Goal: Task Accomplishment & Management: Manage account settings

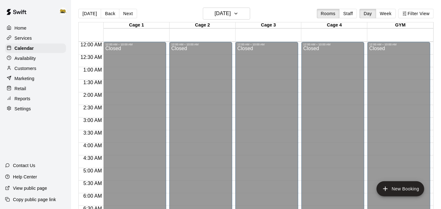
scroll to position [357, 0]
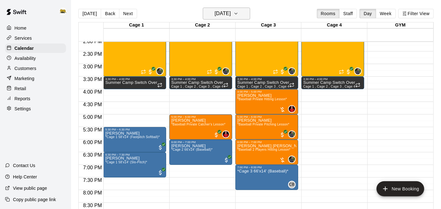
click at [228, 13] on h6 "[DATE]" at bounding box center [223, 13] width 16 height 9
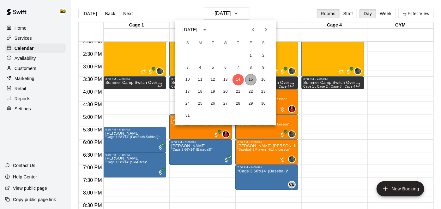
click at [253, 77] on button "15" at bounding box center [250, 79] width 11 height 11
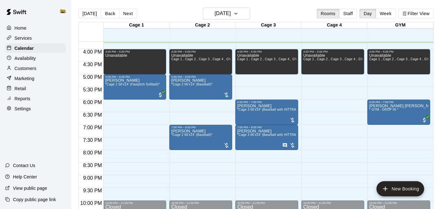
scroll to position [396, 0]
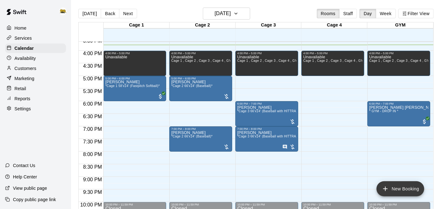
click at [383, 192] on icon "add" at bounding box center [386, 189] width 8 height 8
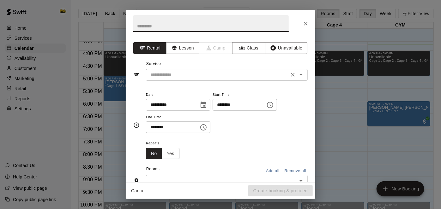
click at [303, 78] on icon "Open" at bounding box center [301, 75] width 8 height 8
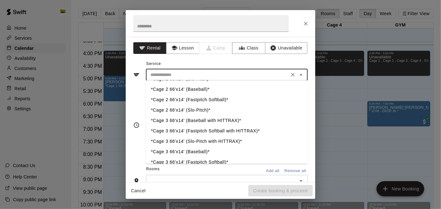
scroll to position [18, 0]
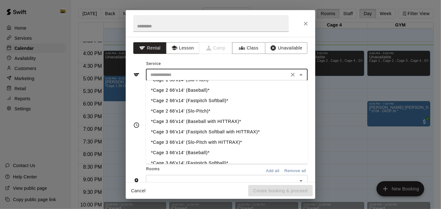
click at [211, 113] on li "*Cage 2 66'x14' (Slo-Pitch)*" at bounding box center [227, 111] width 162 height 10
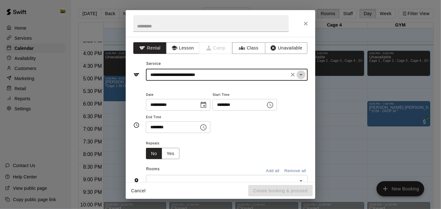
click at [304, 73] on icon "Open" at bounding box center [301, 75] width 8 height 8
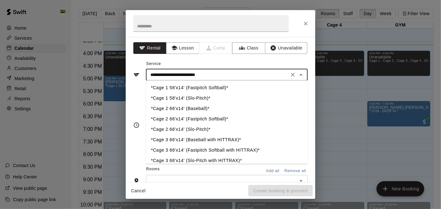
click at [196, 99] on li "*Cage 1 58'x14' (Slo-Pitch)*" at bounding box center [227, 99] width 162 height 10
type input "**********"
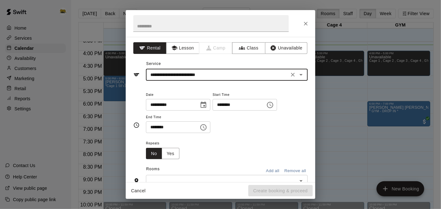
click at [213, 111] on input "********" at bounding box center [237, 105] width 49 height 12
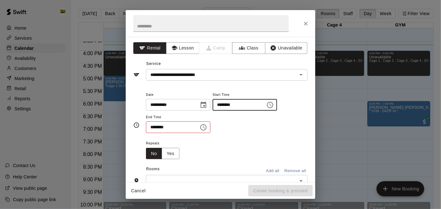
type input "********"
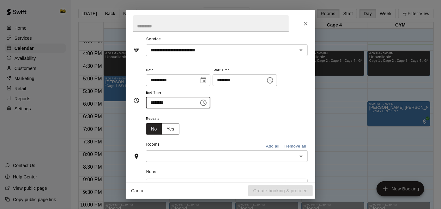
scroll to position [26, 0]
click at [304, 159] on icon "Open" at bounding box center [301, 156] width 8 height 8
type input "********"
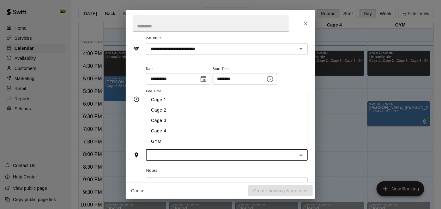
click at [218, 105] on li "Cage 1" at bounding box center [227, 100] width 162 height 10
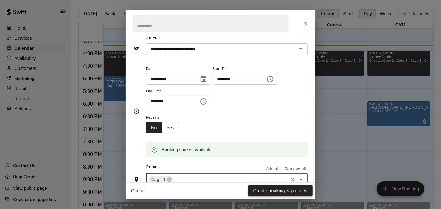
click at [273, 194] on button "Create booking & proceed" at bounding box center [280, 191] width 64 height 12
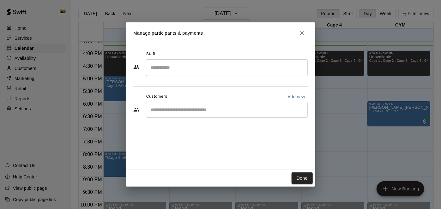
click at [217, 113] on div "​" at bounding box center [227, 110] width 162 height 16
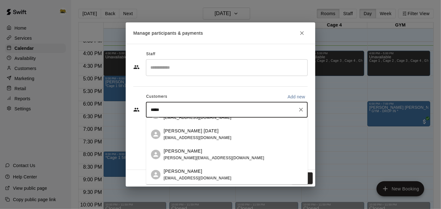
scroll to position [0, 0]
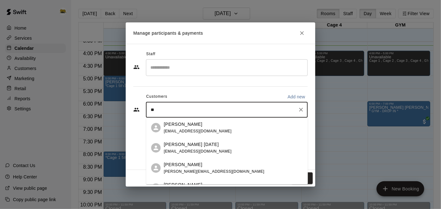
type input "*"
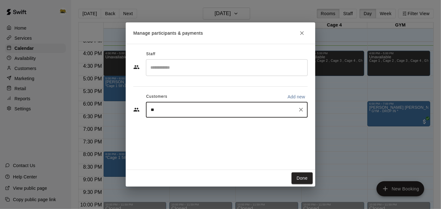
type input "*"
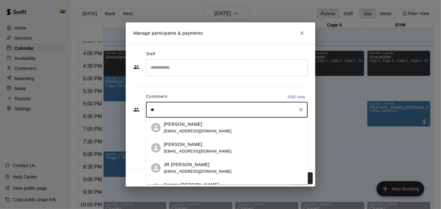
type input "*"
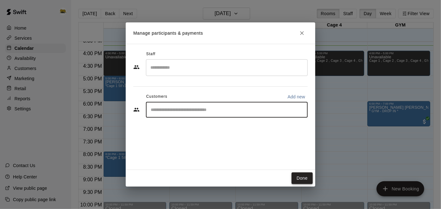
click at [307, 179] on button "Done" at bounding box center [302, 179] width 21 height 12
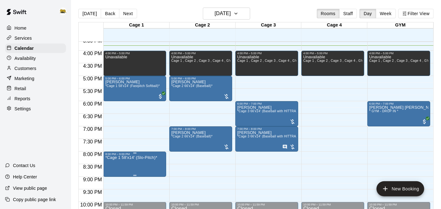
click at [113, 159] on icon "edit" at bounding box center [111, 163] width 8 height 8
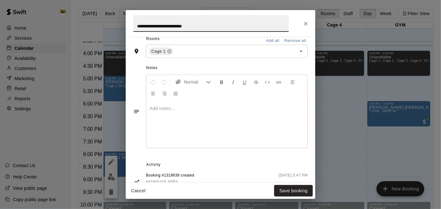
scroll to position [164, 0]
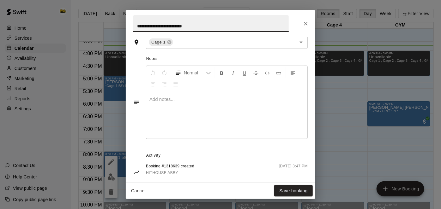
click at [195, 132] on div at bounding box center [226, 115] width 161 height 47
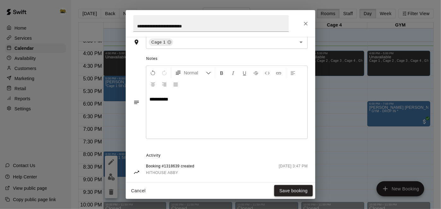
click at [285, 191] on button "Save booking" at bounding box center [293, 191] width 39 height 12
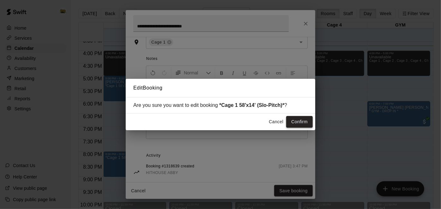
click at [303, 125] on button "Confirm" at bounding box center [299, 122] width 27 height 12
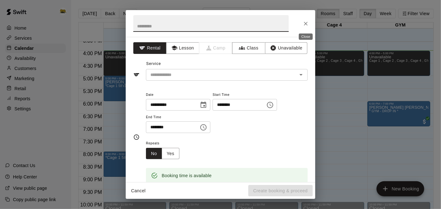
click at [307, 24] on icon "Close" at bounding box center [306, 24] width 6 height 6
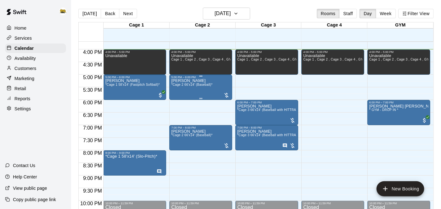
scroll to position [398, 0]
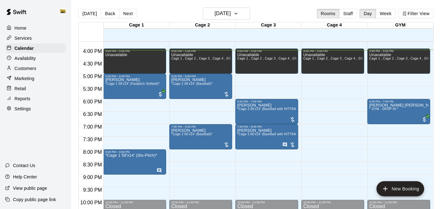
click at [24, 67] on p "Customers" at bounding box center [26, 68] width 22 height 6
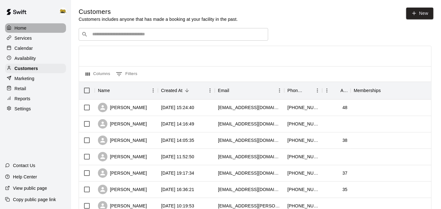
click at [24, 27] on p "Home" at bounding box center [21, 28] width 12 height 6
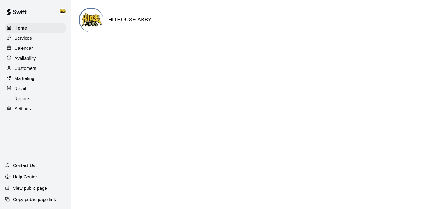
click at [28, 71] on p "Customers" at bounding box center [26, 68] width 22 height 6
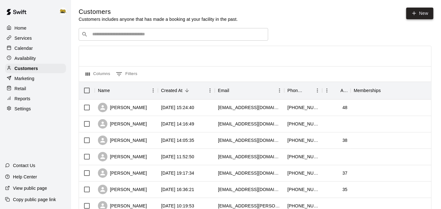
click at [419, 16] on link "New" at bounding box center [419, 14] width 27 height 12
select select "**"
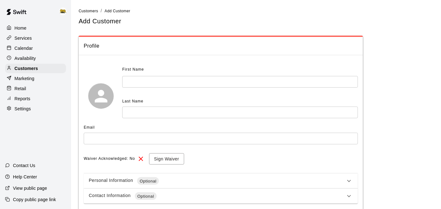
click at [196, 83] on input "text" at bounding box center [240, 82] width 236 height 12
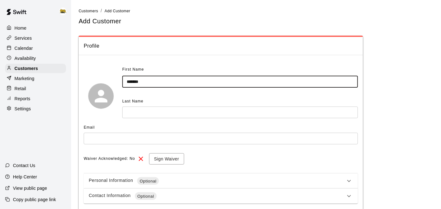
type input "*******"
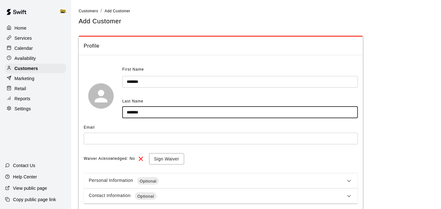
type input "*******"
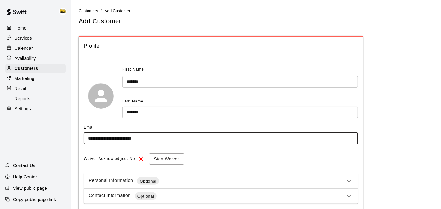
type input "**********"
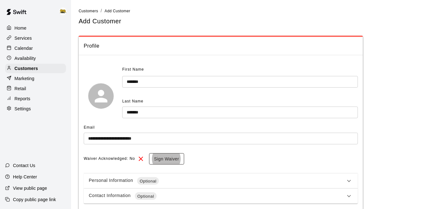
click at [161, 156] on button "Sign Waiver" at bounding box center [166, 160] width 35 height 12
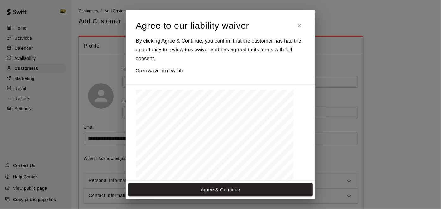
click at [194, 153] on span "the actions of others, and the general risks associated wi" at bounding box center [193, 153] width 58 height 2
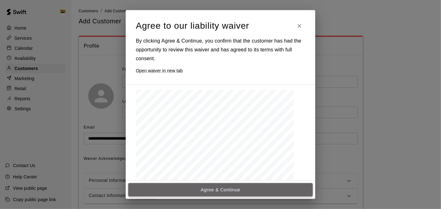
click at [240, 192] on button "Agree & Continue" at bounding box center [220, 190] width 185 height 13
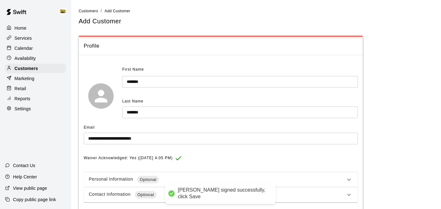
scroll to position [30, 0]
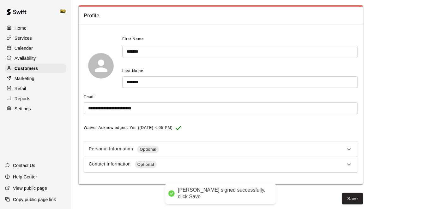
click at [346, 167] on icon at bounding box center [349, 165] width 8 height 8
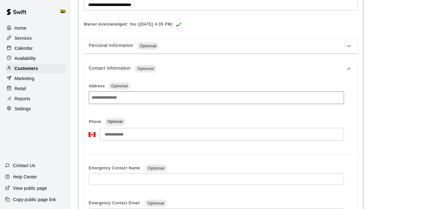
scroll to position [135, 0]
click at [158, 133] on input "tel" at bounding box center [222, 134] width 244 height 13
type input "**********"
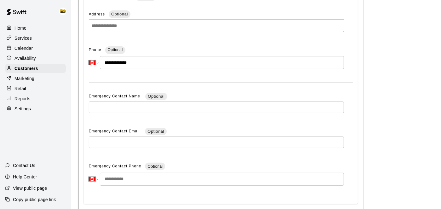
scroll to position [234, 0]
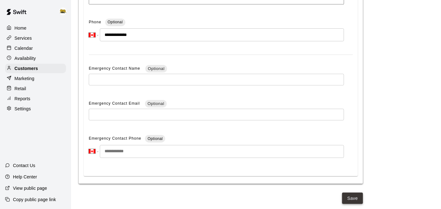
click at [348, 195] on button "Save" at bounding box center [352, 199] width 21 height 12
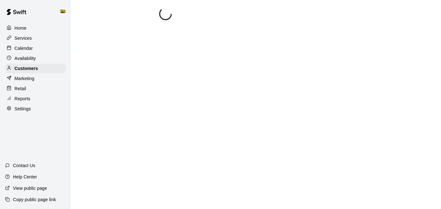
select select "**"
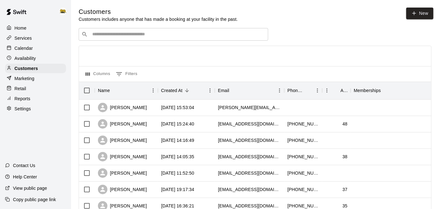
click at [25, 48] on p "Calendar" at bounding box center [24, 48] width 18 height 6
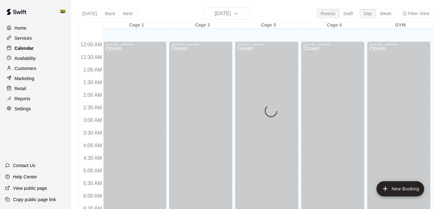
scroll to position [407, 0]
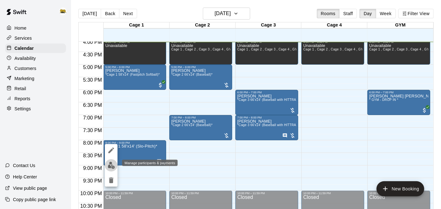
click at [113, 166] on img "edit" at bounding box center [111, 165] width 7 height 7
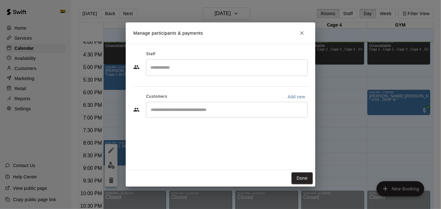
click at [222, 112] on input "Start typing to search customers..." at bounding box center [227, 110] width 156 height 6
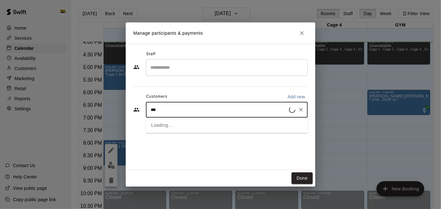
type input "****"
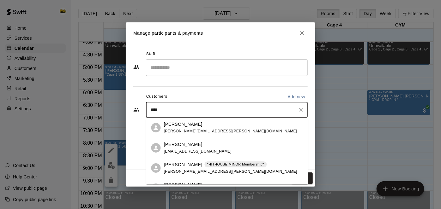
click at [209, 128] on div "Randall Gardner randall.gardner@hotmail.com" at bounding box center [230, 128] width 133 height 14
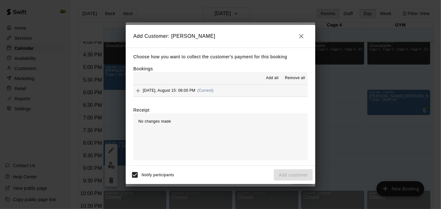
click at [263, 91] on button "Friday, August 15: 08:00 PM (Current)" at bounding box center [220, 91] width 174 height 12
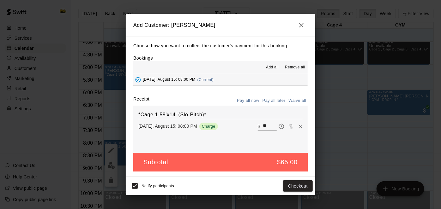
click at [273, 101] on button "Pay all later" at bounding box center [274, 101] width 26 height 10
click at [283, 189] on button "Add customer" at bounding box center [293, 187] width 39 height 12
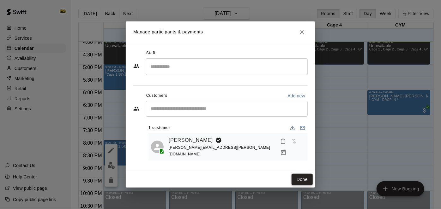
click at [306, 181] on button "Done" at bounding box center [302, 180] width 21 height 12
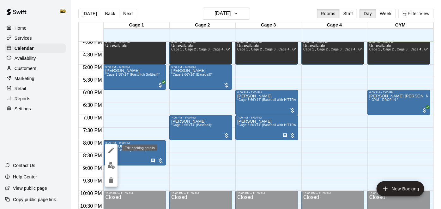
click at [111, 153] on icon "edit" at bounding box center [111, 151] width 8 height 8
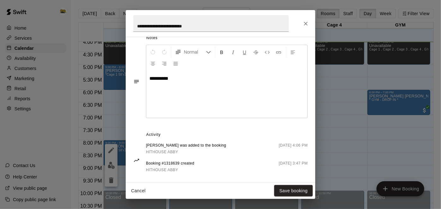
scroll to position [185, 0]
click at [142, 192] on button "Cancel" at bounding box center [138, 191] width 20 height 12
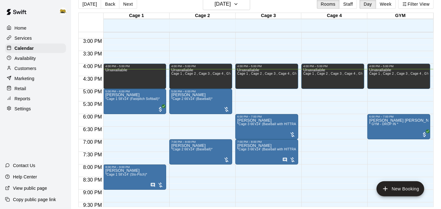
scroll to position [394, 0]
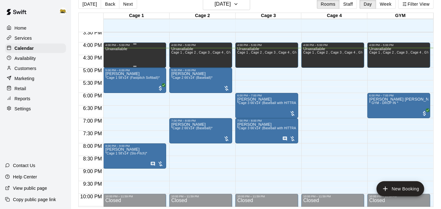
click at [161, 50] on div "Unavailable" at bounding box center [134, 151] width 59 height 209
click at [112, 70] on icon "delete" at bounding box center [111, 68] width 4 height 6
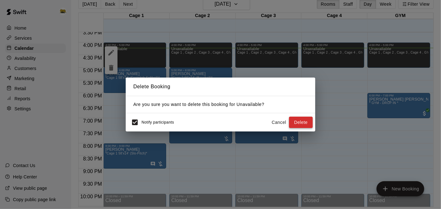
click at [306, 125] on button "Delete" at bounding box center [301, 123] width 24 height 12
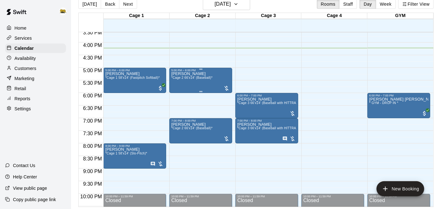
click at [200, 79] on span "*Cage 2 66'x14' (Baseball)*" at bounding box center [191, 77] width 41 height 3
click at [179, 82] on icon "edit" at bounding box center [178, 82] width 8 height 8
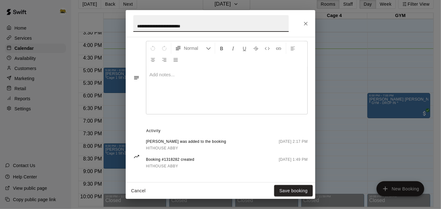
scroll to position [212, 0]
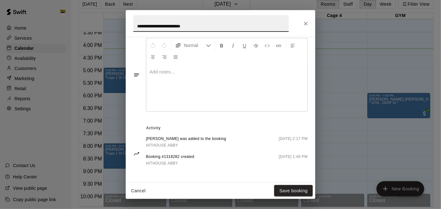
click at [141, 189] on button "Cancel" at bounding box center [138, 191] width 20 height 12
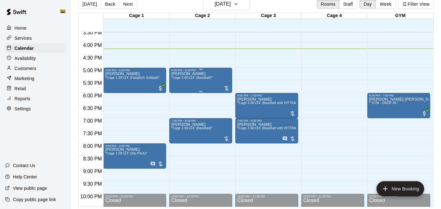
click at [203, 77] on span "*Cage 2 66'x14' (Baseball)*" at bounding box center [191, 77] width 41 height 3
click at [181, 94] on button "edit" at bounding box center [177, 97] width 13 height 12
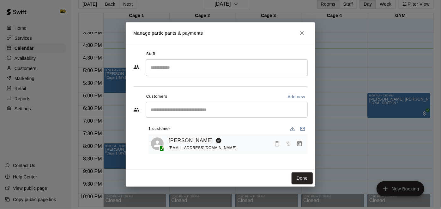
click at [298, 34] on button "Close" at bounding box center [301, 32] width 11 height 11
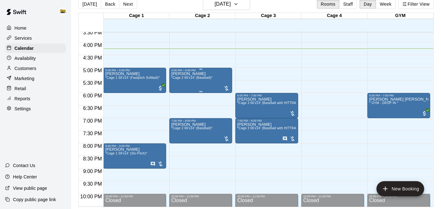
click at [212, 75] on div "markus itterman *Cage 2 66'x14' (Baseball)*" at bounding box center [200, 176] width 59 height 209
click at [177, 78] on icon "edit" at bounding box center [178, 78] width 6 height 6
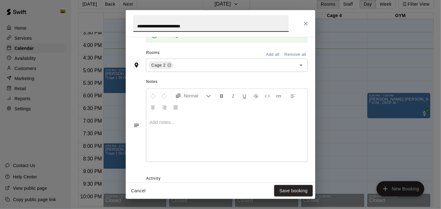
scroll to position [140, 0]
click at [137, 191] on button "Cancel" at bounding box center [138, 191] width 20 height 12
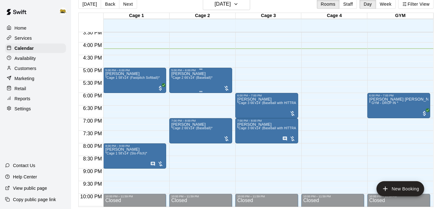
click at [204, 85] on div "markus itterman *Cage 2 66'x14' (Baseball)*" at bounding box center [191, 176] width 41 height 209
click at [179, 94] on img "edit" at bounding box center [177, 92] width 7 height 7
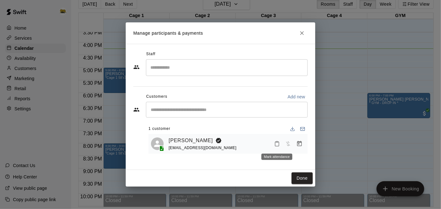
click at [278, 146] on icon "Mark attendance" at bounding box center [277, 144] width 6 height 6
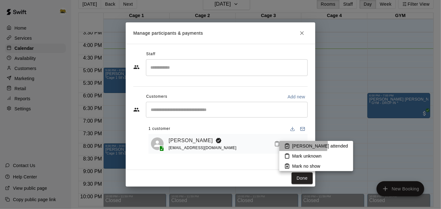
click at [294, 144] on p "[PERSON_NAME] attended" at bounding box center [320, 146] width 56 height 6
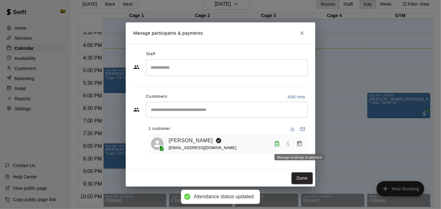
click at [300, 146] on icon "Manage bookings & payment" at bounding box center [299, 144] width 6 height 6
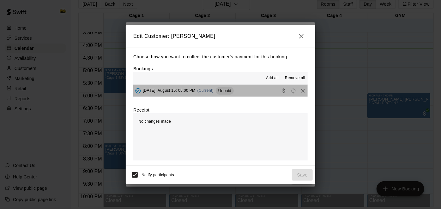
click at [256, 93] on button "Friday, August 15: 05:00 PM (Current) Unpaid" at bounding box center [220, 91] width 174 height 12
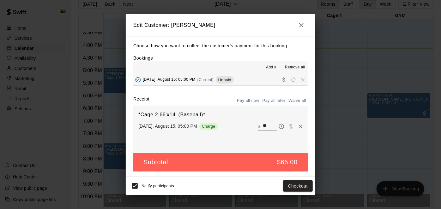
click at [274, 124] on input "**" at bounding box center [270, 127] width 14 height 8
type input "*"
type input "**"
click at [293, 190] on button "Checkout" at bounding box center [298, 187] width 30 height 12
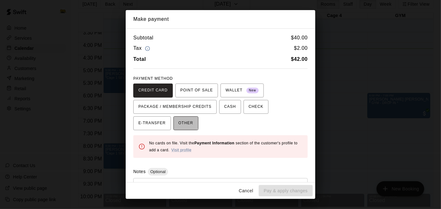
click at [179, 119] on span "OTHER" at bounding box center [186, 123] width 15 height 10
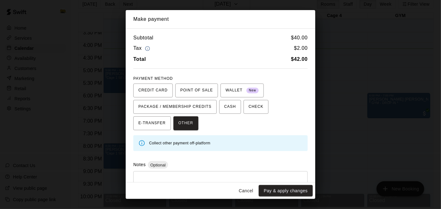
scroll to position [22, 0]
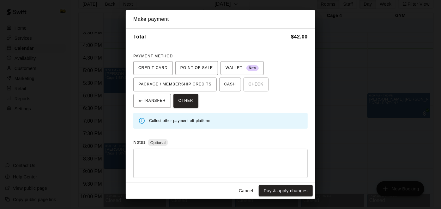
click at [214, 164] on textarea at bounding box center [221, 164] width 166 height 19
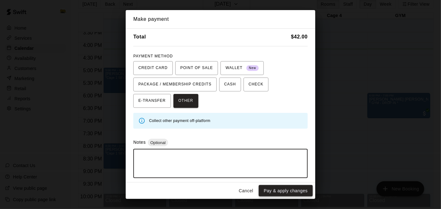
click at [282, 193] on button "Pay & apply changes" at bounding box center [286, 191] width 54 height 12
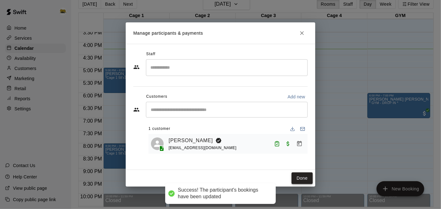
click at [300, 179] on button "Done" at bounding box center [302, 179] width 21 height 12
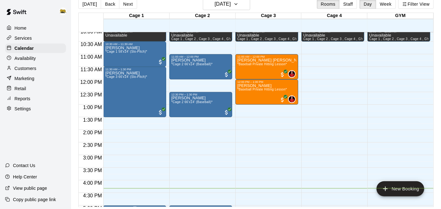
scroll to position [256, 0]
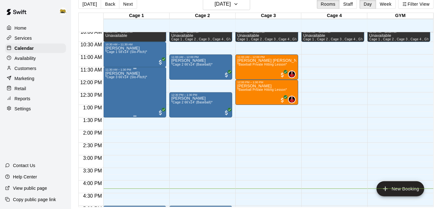
click at [146, 91] on div "RUSSELL CUNNINGHAM *Cage 3 66'x14' (Slo-Pitch)*" at bounding box center [126, 175] width 42 height 209
click at [111, 93] on img "edit" at bounding box center [111, 92] width 7 height 7
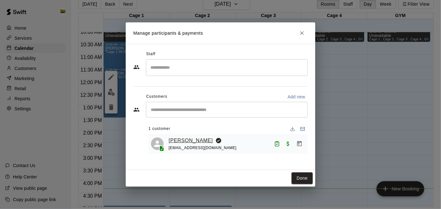
click at [183, 142] on link "[PERSON_NAME]" at bounding box center [191, 141] width 44 height 8
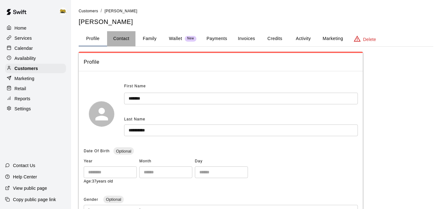
click at [129, 39] on button "Contact" at bounding box center [121, 38] width 28 height 15
select select "**"
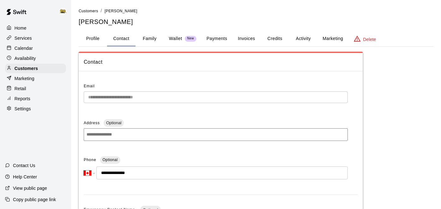
click at [97, 40] on button "Profile" at bounding box center [93, 38] width 28 height 15
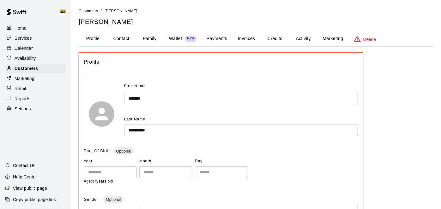
click at [29, 46] on p "Calendar" at bounding box center [24, 48] width 18 height 6
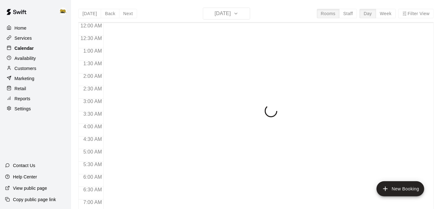
scroll to position [413, 0]
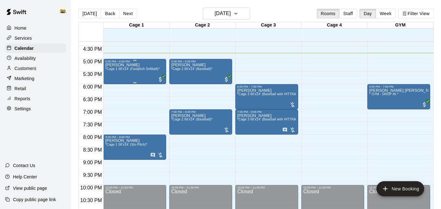
click at [118, 74] on div "Hanna Wigg *Cage 1 58'x14' (Fastpitch Softball)*" at bounding box center [132, 167] width 54 height 209
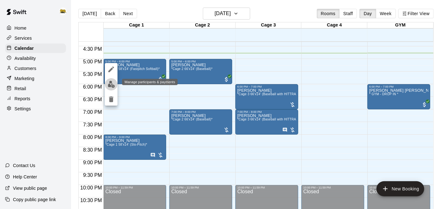
click at [114, 85] on img "edit" at bounding box center [111, 84] width 7 height 7
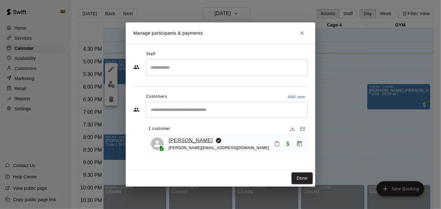
click at [186, 140] on link "[PERSON_NAME]" at bounding box center [191, 141] width 44 height 8
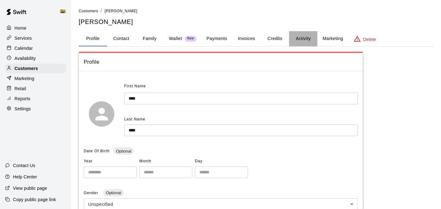
click at [303, 37] on button "Activity" at bounding box center [303, 38] width 28 height 15
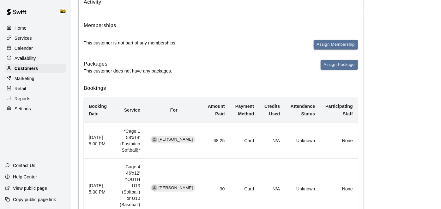
scroll to position [41, 0]
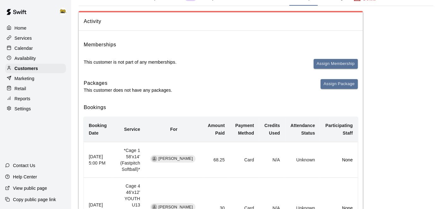
click at [29, 50] on p "Calendar" at bounding box center [24, 48] width 18 height 6
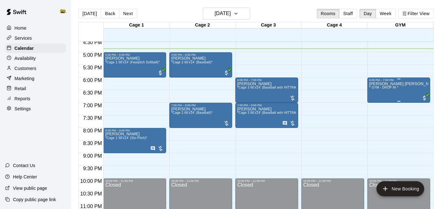
scroll to position [420, 0]
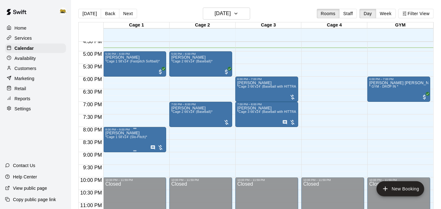
click at [201, 146] on div at bounding box center [220, 104] width 441 height 209
click at [121, 133] on p "Randall Gardner" at bounding box center [126, 133] width 42 height 0
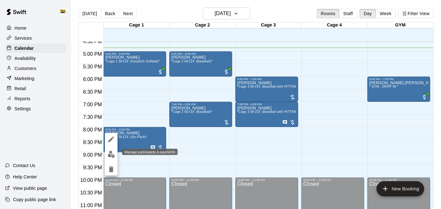
click at [112, 151] on img "edit" at bounding box center [111, 154] width 7 height 7
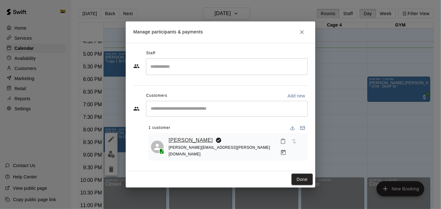
click at [184, 142] on link "Randall Gardner" at bounding box center [191, 140] width 44 height 8
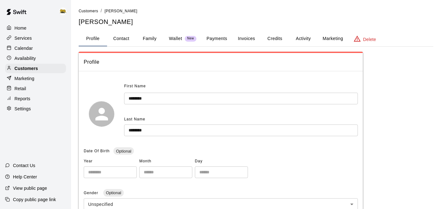
click at [121, 42] on button "Contact" at bounding box center [121, 38] width 28 height 15
select select "**"
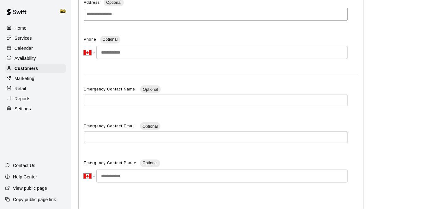
scroll to position [121, 0]
click at [116, 53] on input "tel" at bounding box center [222, 51] width 252 height 13
click at [26, 49] on p "Calendar" at bounding box center [24, 48] width 18 height 6
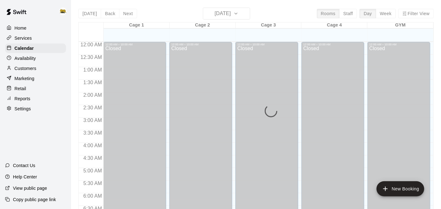
scroll to position [413, 0]
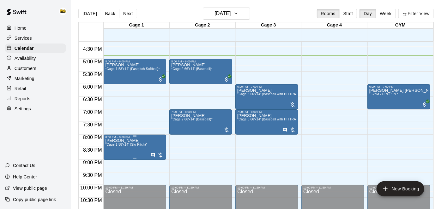
click at [138, 145] on span "*Cage 1 58'x14' (Slo-Pitch)*" at bounding box center [126, 144] width 42 height 3
click at [110, 149] on icon "edit" at bounding box center [111, 150] width 8 height 8
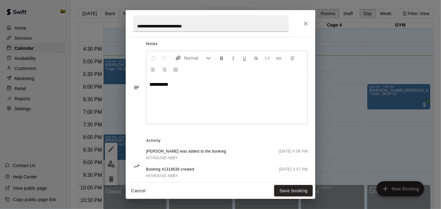
scroll to position [179, 0]
click at [135, 192] on button "Cancel" at bounding box center [138, 191] width 20 height 12
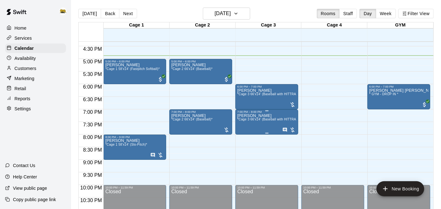
click at [260, 121] on span "*Cage 3 66'x14' (Baseball with HITTRAX)*" at bounding box center [269, 119] width 64 height 3
click at [131, 66] on div at bounding box center [220, 104] width 441 height 209
click at [132, 73] on div "Hanna Wigg *Cage 1 58'x14' (Fastpitch Softball)*" at bounding box center [132, 167] width 54 height 209
click at [221, 149] on div at bounding box center [220, 104] width 441 height 209
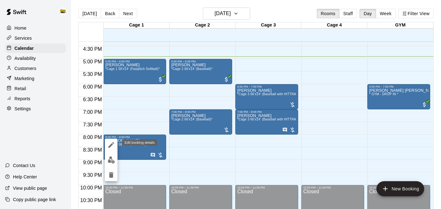
click at [109, 145] on icon "edit" at bounding box center [111, 146] width 8 height 8
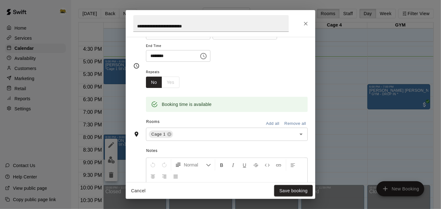
scroll to position [70, 0]
click at [213, 40] on input "********" at bounding box center [237, 35] width 49 height 12
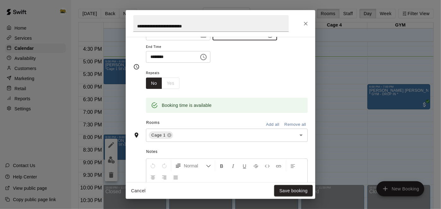
type input "********"
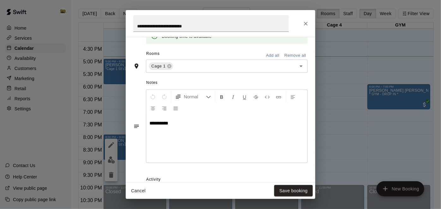
scroll to position [140, 0]
type input "********"
click at [285, 191] on button "Save booking" at bounding box center [293, 191] width 39 height 12
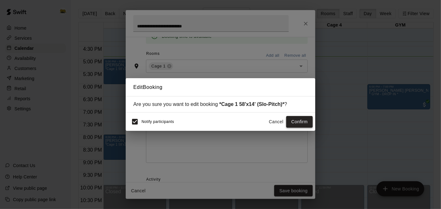
click at [299, 122] on button "Confirm" at bounding box center [299, 122] width 27 height 12
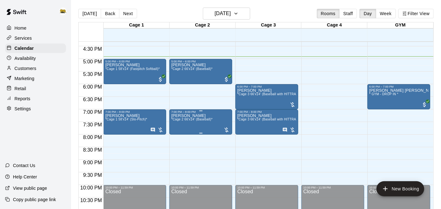
click at [233, 169] on div at bounding box center [220, 104] width 441 height 209
click at [114, 121] on icon "edit" at bounding box center [111, 120] width 8 height 8
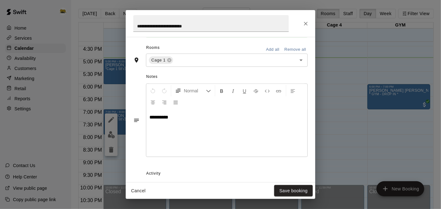
scroll to position [147, 0]
click at [136, 191] on button "Cancel" at bounding box center [138, 191] width 20 height 12
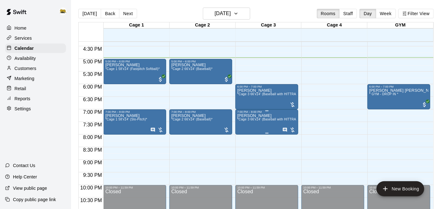
click at [244, 121] on icon "edit" at bounding box center [244, 120] width 8 height 8
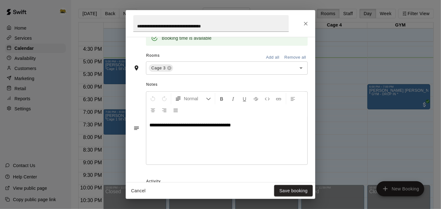
scroll to position [139, 0]
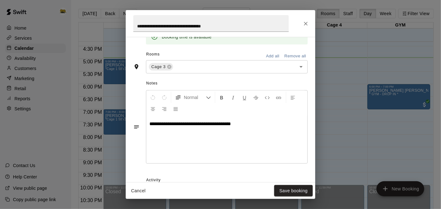
click at [140, 189] on button "Cancel" at bounding box center [138, 191] width 20 height 12
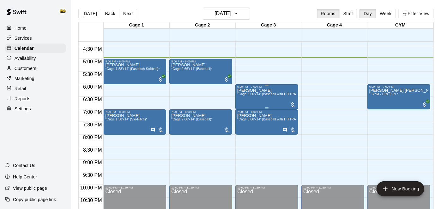
click at [260, 93] on span "*Cage 3 66'x14' (Baseball with HITTRAX)*" at bounding box center [269, 94] width 64 height 3
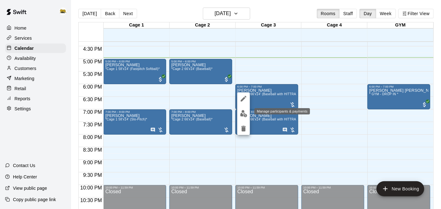
click at [244, 113] on img "edit" at bounding box center [243, 113] width 7 height 7
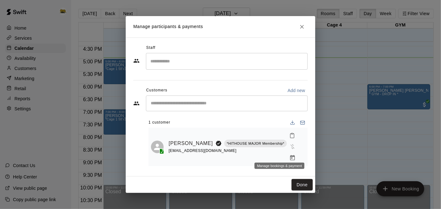
click at [290, 155] on icon "Manage bookings & payment" at bounding box center [292, 157] width 5 height 5
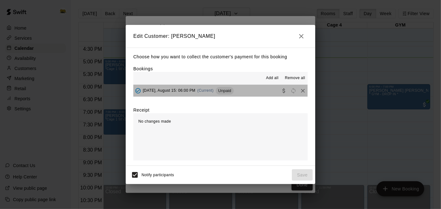
click at [268, 95] on button "Friday, August 15: 06:00 PM (Current) Unpaid" at bounding box center [220, 91] width 174 height 12
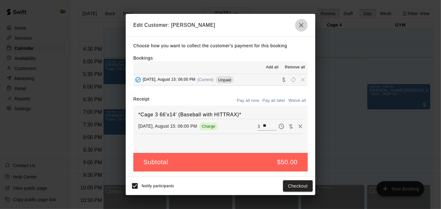
click at [301, 27] on icon "button" at bounding box center [302, 25] width 8 height 8
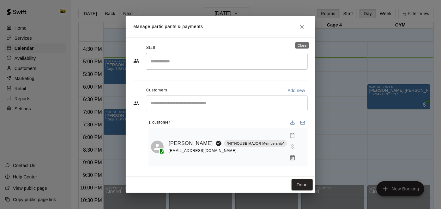
click at [304, 29] on icon "Close" at bounding box center [302, 27] width 4 height 4
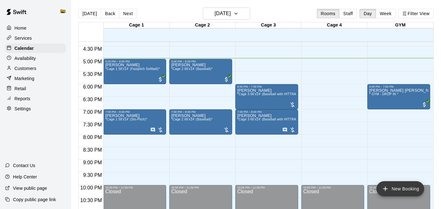
click at [389, 193] on icon "add" at bounding box center [386, 189] width 8 height 8
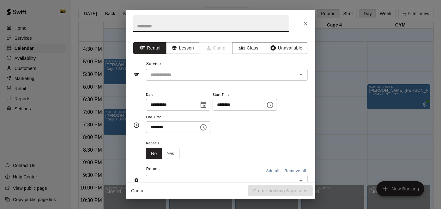
click at [213, 111] on input "********" at bounding box center [237, 105] width 49 height 12
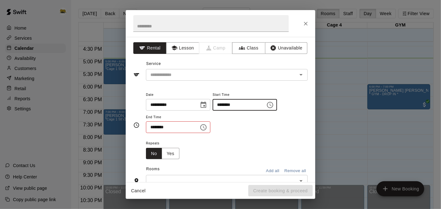
type input "********"
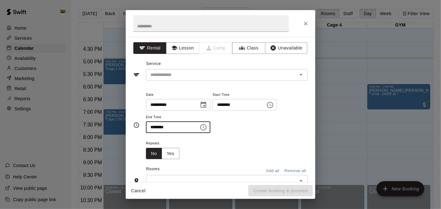
type input "********"
click at [306, 76] on div "​" at bounding box center [227, 75] width 162 height 12
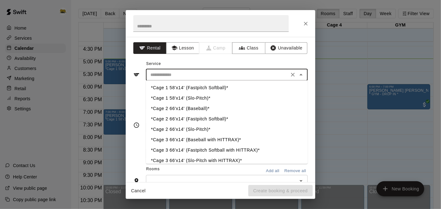
click at [217, 143] on li "*Cage 3 66'x14' (Baseball with HITTRAX)*" at bounding box center [227, 140] width 162 height 10
type input "**********"
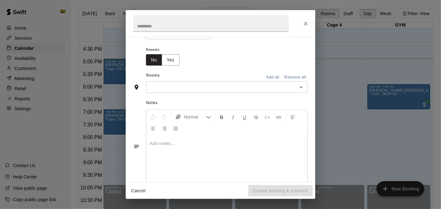
scroll to position [94, 0]
click at [300, 92] on icon "Open" at bounding box center [301, 88] width 8 height 8
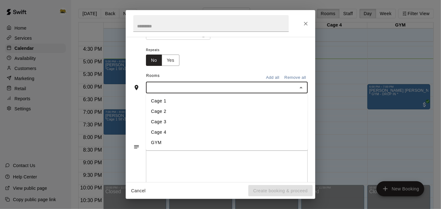
click at [217, 128] on li "Cage 3" at bounding box center [227, 122] width 162 height 10
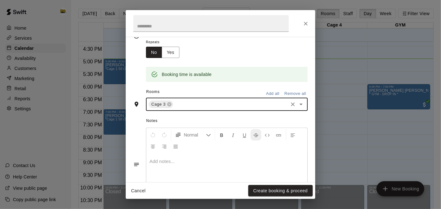
scroll to position [105, 0]
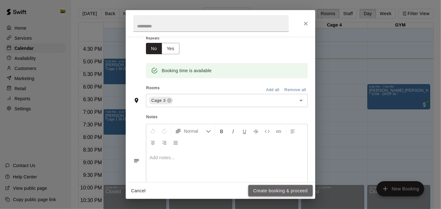
click at [275, 194] on button "Create booking & proceed" at bounding box center [280, 191] width 64 height 12
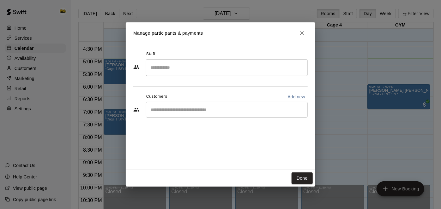
click at [266, 113] on div "​" at bounding box center [227, 110] width 162 height 16
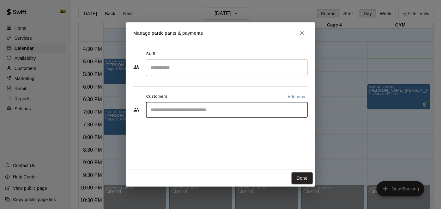
click at [253, 70] on input "Search staff" at bounding box center [227, 67] width 156 height 11
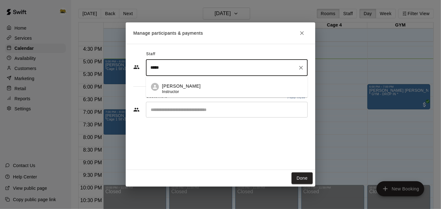
click at [221, 85] on div "Chase Beauregard Instructor" at bounding box center [232, 89] width 141 height 12
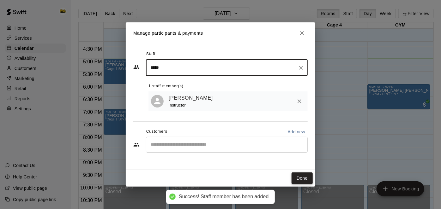
type input "*****"
click at [298, 179] on button "Done" at bounding box center [302, 179] width 21 height 12
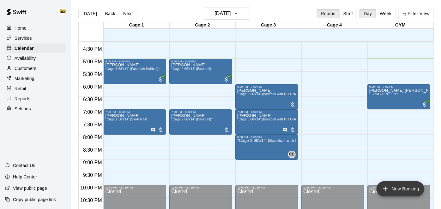
click at [394, 192] on button "New Booking" at bounding box center [401, 189] width 48 height 15
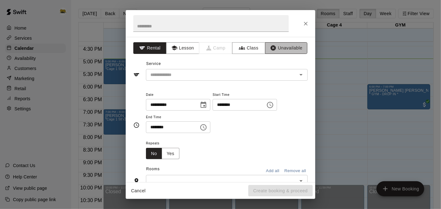
click at [293, 45] on button "Unavailable" at bounding box center [286, 48] width 42 height 12
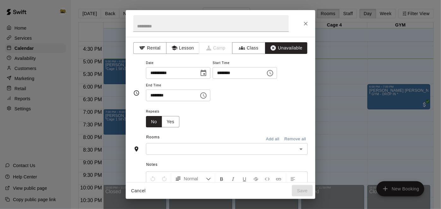
click at [213, 79] on input "********" at bounding box center [237, 73] width 49 height 12
type input "********"
click at [276, 144] on button "Add all" at bounding box center [273, 140] width 20 height 10
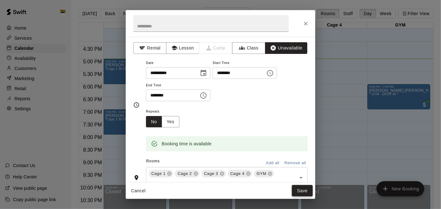
click at [303, 193] on button "Save" at bounding box center [302, 191] width 21 height 12
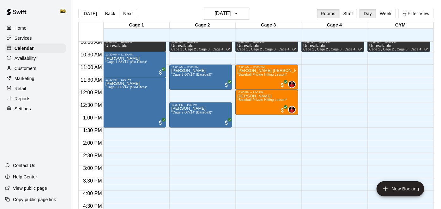
scroll to position [256, 0]
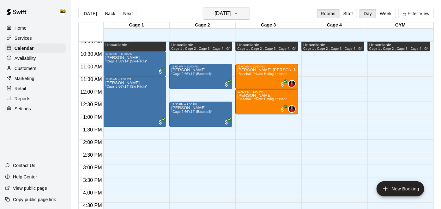
click at [239, 13] on icon "button" at bounding box center [235, 14] width 5 height 8
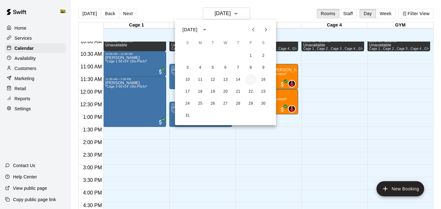
click at [252, 81] on button "15" at bounding box center [250, 79] width 11 height 11
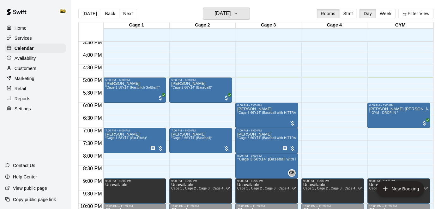
scroll to position [394, 0]
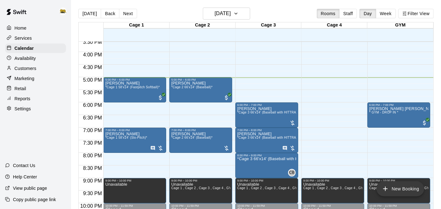
click at [390, 193] on button "New Booking" at bounding box center [401, 189] width 48 height 15
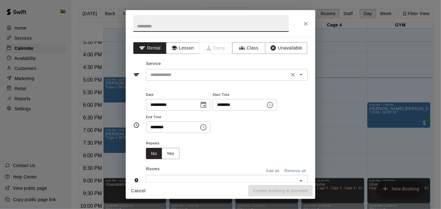
click at [299, 76] on icon "Open" at bounding box center [301, 75] width 8 height 8
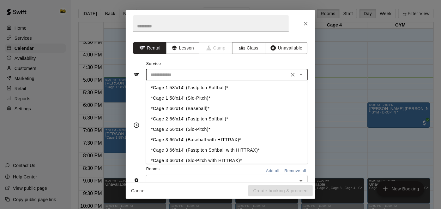
click at [203, 88] on li "*Cage 1 58'x14' (Fastpitch Softball)*" at bounding box center [227, 88] width 162 height 10
type input "**********"
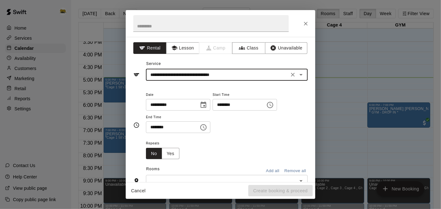
click at [213, 111] on input "********" at bounding box center [237, 105] width 49 height 12
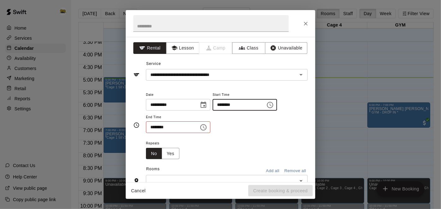
type input "********"
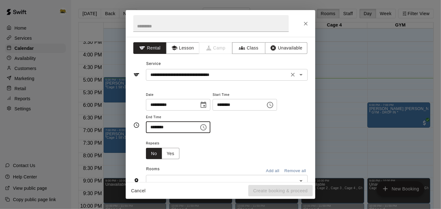
click at [300, 79] on button "Open" at bounding box center [301, 74] width 9 height 9
type input "********"
click at [296, 23] on div at bounding box center [221, 23] width 190 height 27
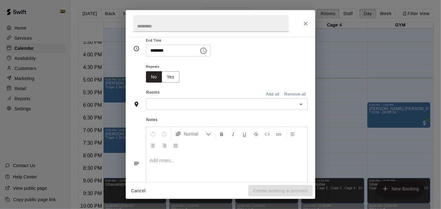
scroll to position [78, 0]
click at [300, 107] on icon "Open" at bounding box center [301, 103] width 8 height 8
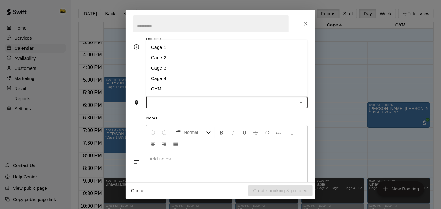
click at [169, 53] on li "Cage 1" at bounding box center [227, 47] width 162 height 10
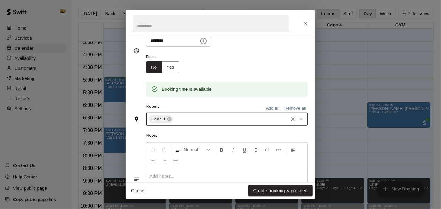
scroll to position [90, 0]
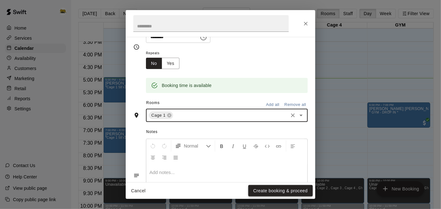
click at [270, 192] on button "Create booking & proceed" at bounding box center [280, 191] width 64 height 12
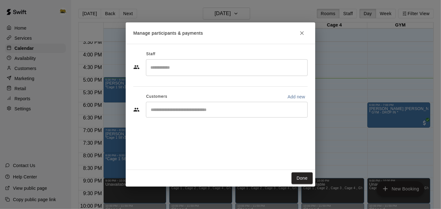
click at [214, 112] on input "Start typing to search customers..." at bounding box center [227, 110] width 156 height 6
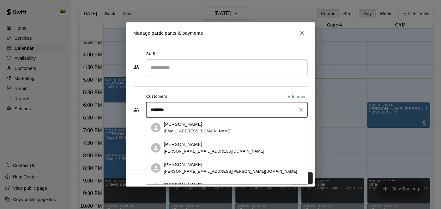
type input "*********"
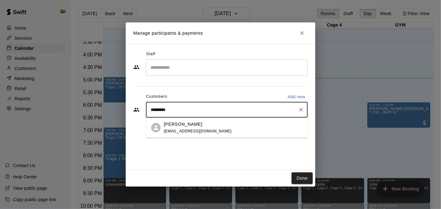
click at [209, 129] on div "Vanessa Peters vanessarpeters@gmail.com" at bounding box center [198, 128] width 68 height 14
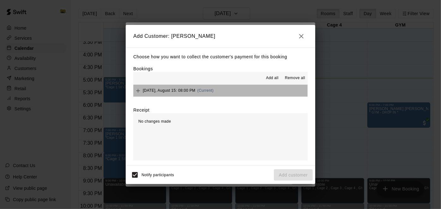
click at [246, 85] on button "Friday, August 15: 08:00 PM (Current)" at bounding box center [220, 91] width 174 height 12
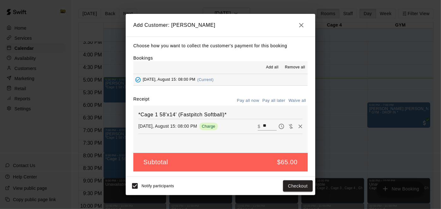
click at [272, 103] on button "Pay all later" at bounding box center [274, 101] width 26 height 10
click at [285, 189] on button "Add customer" at bounding box center [293, 187] width 39 height 12
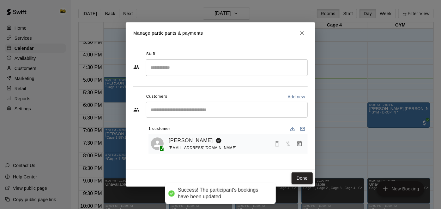
click at [303, 178] on button "Done" at bounding box center [302, 179] width 21 height 12
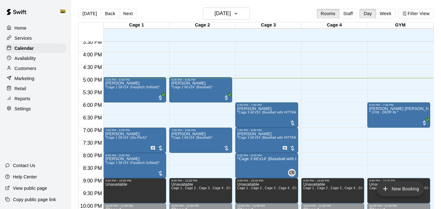
click at [383, 184] on button "New Booking" at bounding box center [401, 189] width 48 height 15
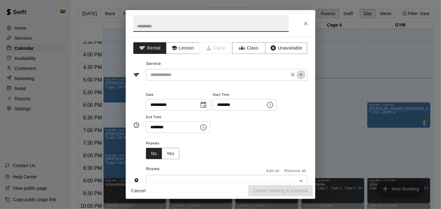
click at [302, 77] on icon "Open" at bounding box center [301, 75] width 8 height 8
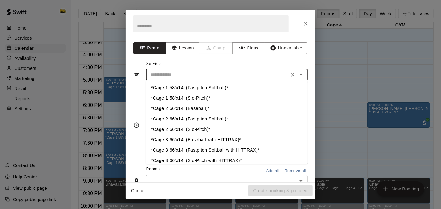
click at [206, 110] on li "*Cage 2 66'x14' (Baseball)*" at bounding box center [227, 109] width 162 height 10
type input "**********"
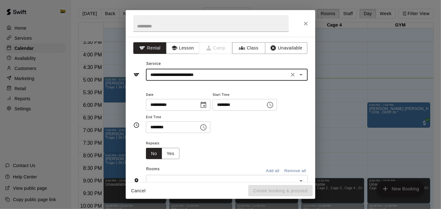
click at [213, 111] on input "********" at bounding box center [237, 105] width 49 height 12
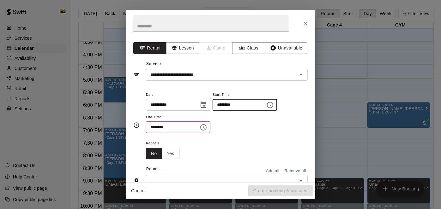
type input "********"
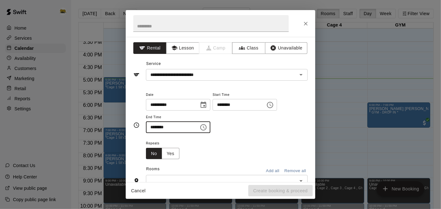
type input "********"
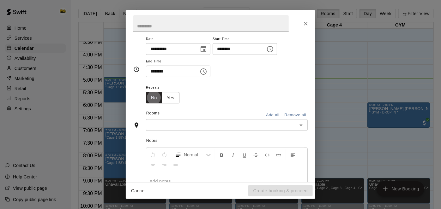
scroll to position [57, 0]
click at [304, 128] on icon "Open" at bounding box center [301, 124] width 8 height 8
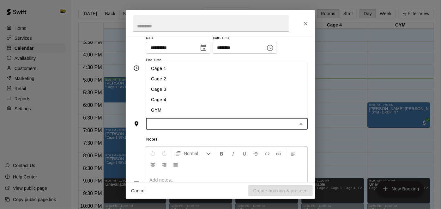
click at [239, 84] on li "Cage 2" at bounding box center [227, 79] width 162 height 10
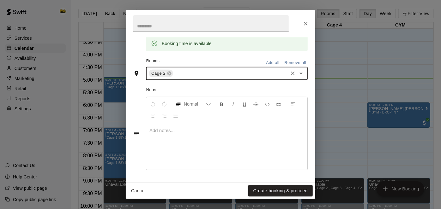
scroll to position [143, 0]
click at [273, 191] on button "Create booking & proceed" at bounding box center [280, 191] width 64 height 12
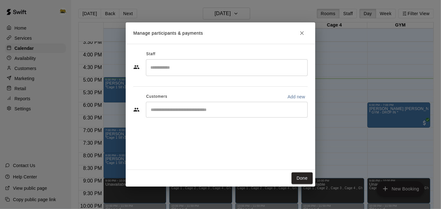
click at [253, 108] on input "Start typing to search customers..." at bounding box center [227, 110] width 156 height 6
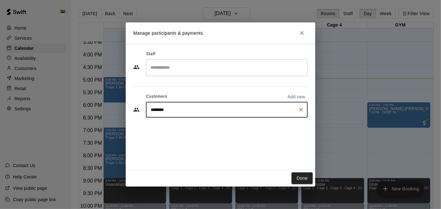
type input "*********"
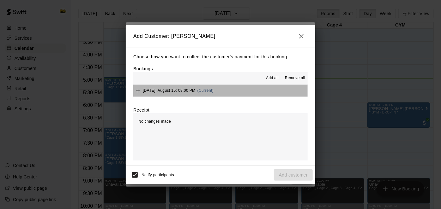
click at [248, 95] on button "Friday, August 15: 08:00 PM (Current)" at bounding box center [220, 91] width 174 height 12
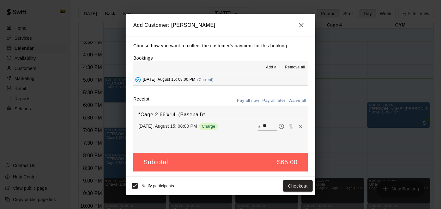
click at [270, 103] on button "Pay all later" at bounding box center [274, 101] width 26 height 10
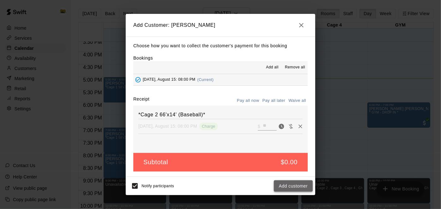
click at [288, 185] on button "Add customer" at bounding box center [293, 187] width 39 height 12
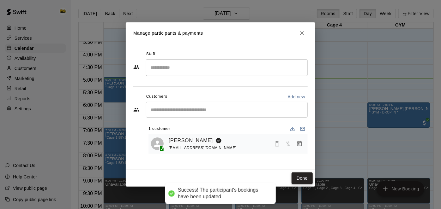
click at [302, 179] on button "Done" at bounding box center [302, 179] width 21 height 12
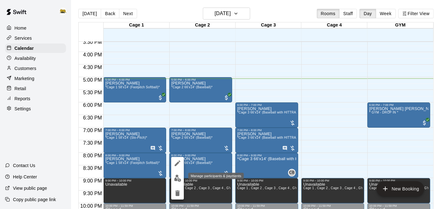
click at [178, 179] on img "edit" at bounding box center [177, 178] width 7 height 7
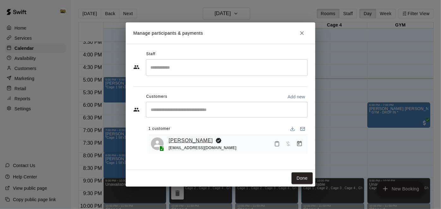
click at [199, 138] on link "[PERSON_NAME]" at bounding box center [191, 141] width 44 height 8
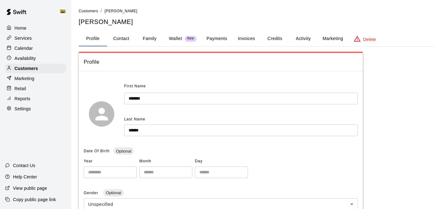
click at [153, 38] on button "Family" at bounding box center [150, 38] width 28 height 15
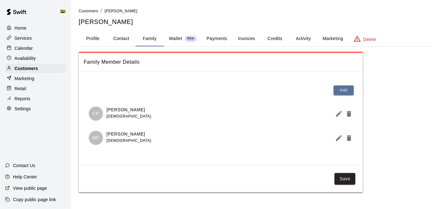
click at [28, 50] on p "Calendar" at bounding box center [24, 48] width 18 height 6
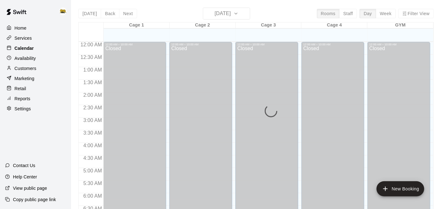
scroll to position [413, 0]
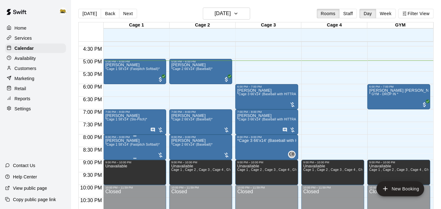
click at [147, 146] on span "*Cage 1 58'x14' (Fastpitch Softball)*" at bounding box center [132, 144] width 54 height 3
click at [114, 165] on img "edit" at bounding box center [111, 164] width 7 height 7
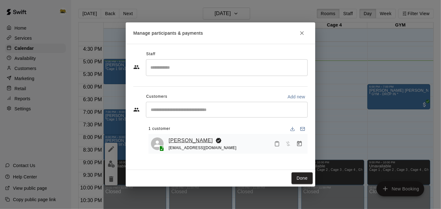
click at [197, 141] on link "[PERSON_NAME]" at bounding box center [191, 141] width 44 height 8
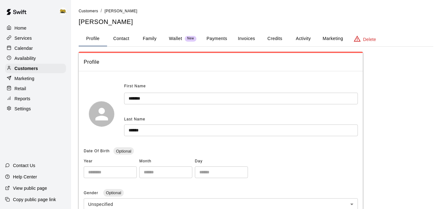
click at [221, 38] on button "Payments" at bounding box center [217, 38] width 31 height 15
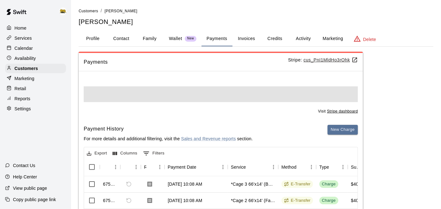
click at [221, 38] on button "Payments" at bounding box center [217, 38] width 31 height 15
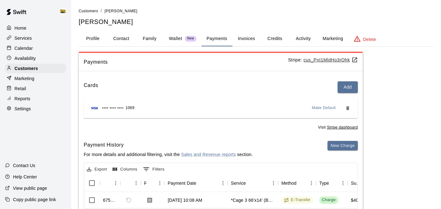
click at [28, 46] on p "Calendar" at bounding box center [24, 48] width 18 height 6
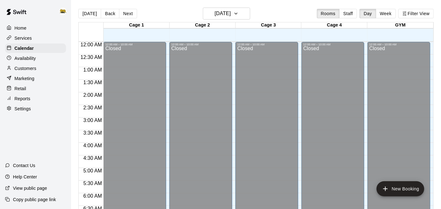
scroll to position [413, 0]
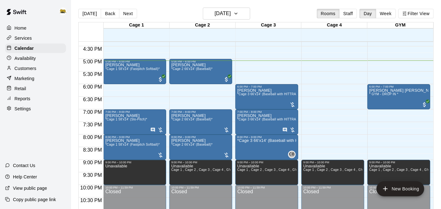
click at [19, 28] on p "Home" at bounding box center [21, 28] width 12 height 6
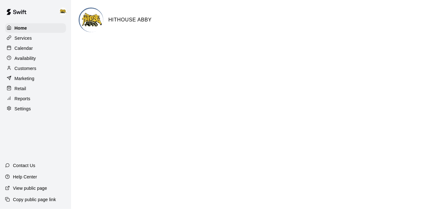
click at [30, 50] on p "Calendar" at bounding box center [24, 48] width 18 height 6
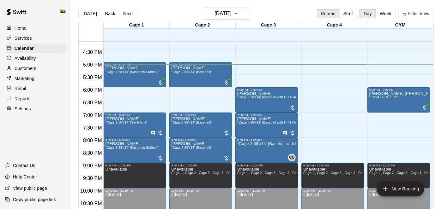
scroll to position [409, 0]
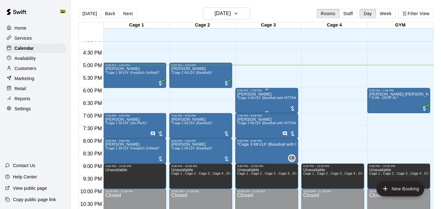
click at [266, 97] on span "*Cage 3 66'x14' (Baseball with HITTRAX)*" at bounding box center [269, 97] width 64 height 3
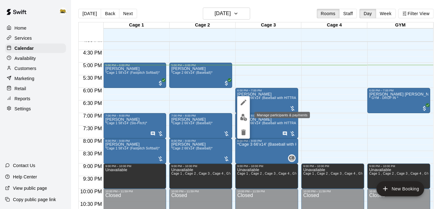
click at [246, 118] on img "edit" at bounding box center [243, 117] width 7 height 7
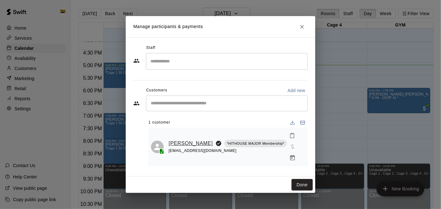
click at [185, 148] on link "[PERSON_NAME]" at bounding box center [191, 144] width 44 height 8
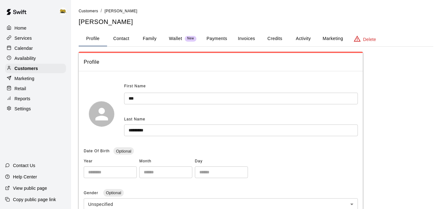
click at [31, 52] on div "Calendar" at bounding box center [35, 48] width 61 height 9
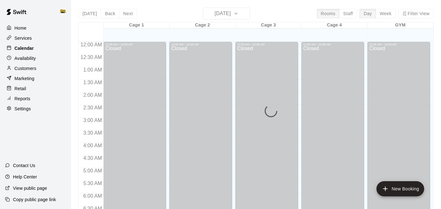
scroll to position [413, 0]
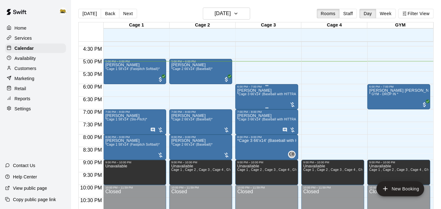
click at [277, 93] on span "*Cage 3 66'x14' (Baseball with HITTRAX)*" at bounding box center [269, 94] width 64 height 3
click at [244, 102] on icon "edit" at bounding box center [244, 99] width 8 height 8
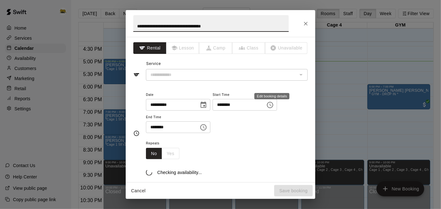
type input "**********"
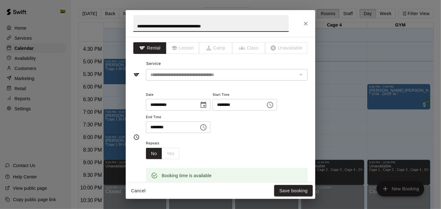
scroll to position [0, 0]
click at [143, 190] on button "Cancel" at bounding box center [138, 191] width 20 height 12
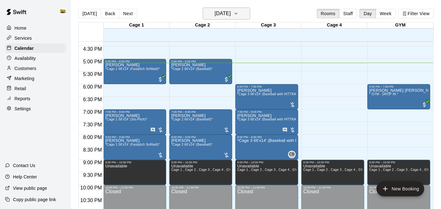
click at [227, 12] on h6 "[DATE]" at bounding box center [223, 13] width 16 height 9
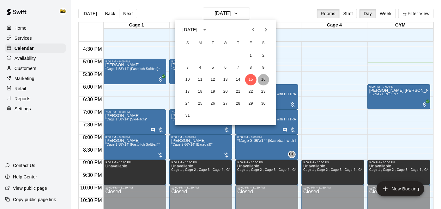
click at [267, 78] on button "16" at bounding box center [263, 79] width 11 height 11
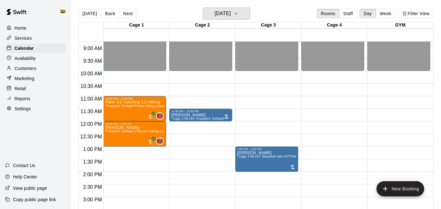
scroll to position [225, 0]
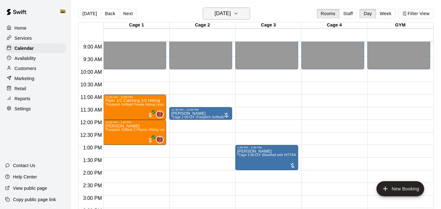
click at [215, 13] on h6 "Saturday Aug 16" at bounding box center [223, 13] width 16 height 9
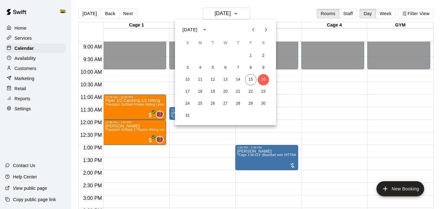
click at [21, 26] on div at bounding box center [220, 104] width 441 height 209
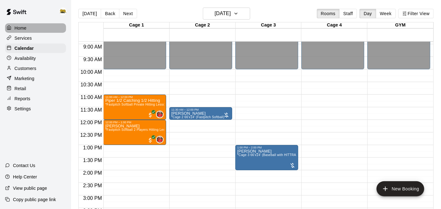
click at [21, 26] on p "Home" at bounding box center [21, 28] width 12 height 6
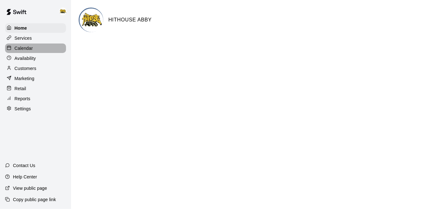
click at [26, 48] on p "Calendar" at bounding box center [24, 48] width 18 height 6
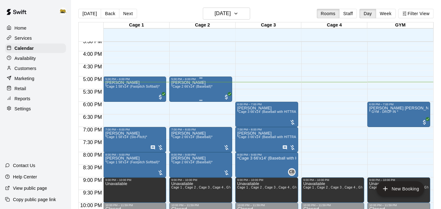
scroll to position [391, 0]
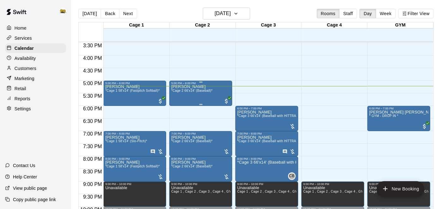
click at [211, 91] on span "*Cage 2 66'x14' (Baseball)*" at bounding box center [191, 90] width 41 height 3
click at [178, 94] on icon "edit" at bounding box center [178, 95] width 6 height 6
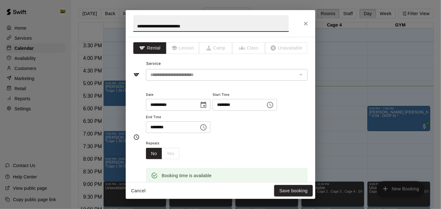
click at [213, 111] on input "********" at bounding box center [237, 105] width 49 height 12
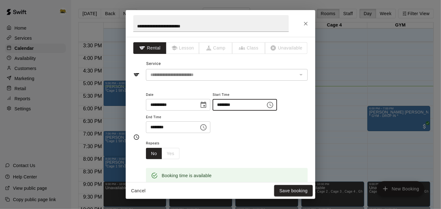
type input "********"
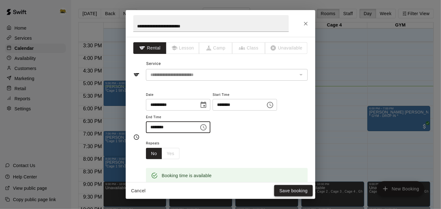
type input "********"
click at [279, 193] on button "Save booking" at bounding box center [293, 191] width 39 height 12
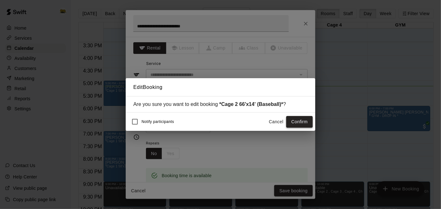
click at [310, 121] on button "Confirm" at bounding box center [299, 122] width 27 height 12
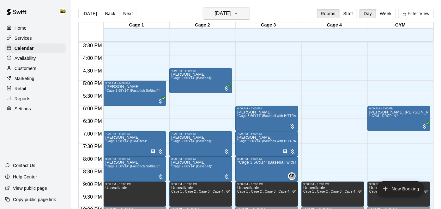
click at [221, 16] on h6 "[DATE]" at bounding box center [223, 13] width 16 height 9
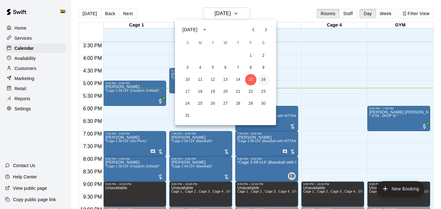
click at [263, 80] on button "16" at bounding box center [263, 79] width 11 height 11
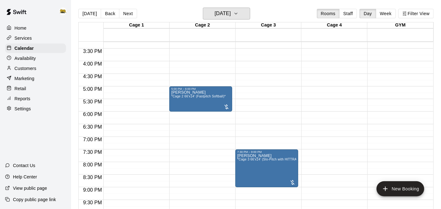
scroll to position [387, 0]
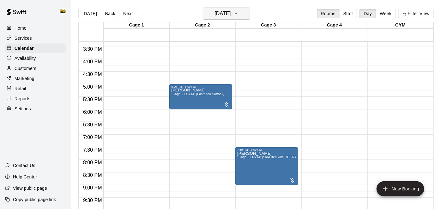
click at [239, 13] on icon "button" at bounding box center [235, 14] width 5 height 8
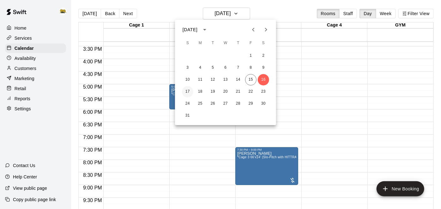
click at [185, 91] on button "17" at bounding box center [187, 91] width 11 height 11
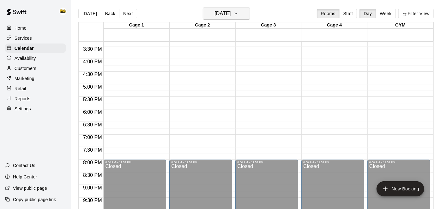
click at [239, 11] on icon "button" at bounding box center [235, 14] width 5 height 8
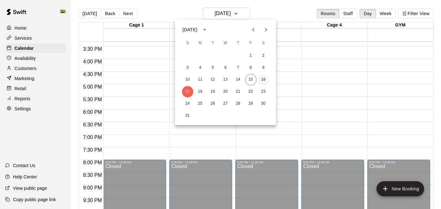
click at [264, 83] on button "16" at bounding box center [263, 79] width 11 height 11
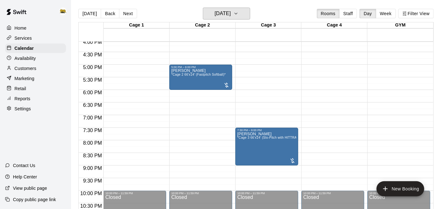
scroll to position [408, 0]
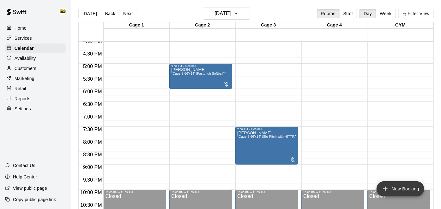
click at [396, 191] on button "New Booking" at bounding box center [401, 189] width 48 height 15
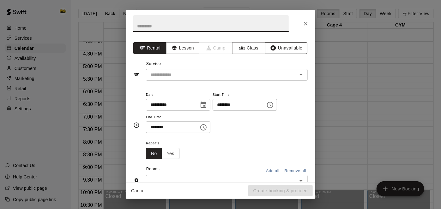
click at [279, 53] on button "Unavailable" at bounding box center [286, 48] width 42 height 12
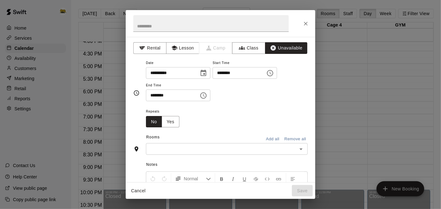
click at [213, 79] on input "********" at bounding box center [237, 73] width 49 height 12
type input "********"
click at [265, 144] on button "Add all" at bounding box center [273, 140] width 20 height 10
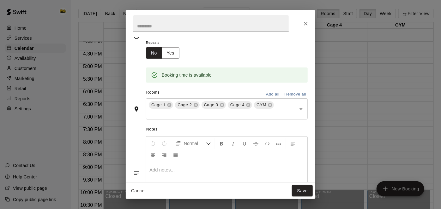
scroll to position [70, 0]
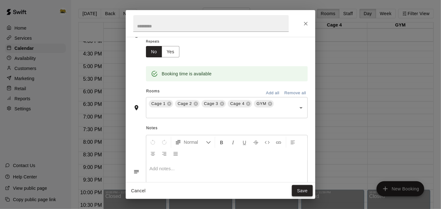
click at [304, 195] on button "Save" at bounding box center [302, 191] width 21 height 12
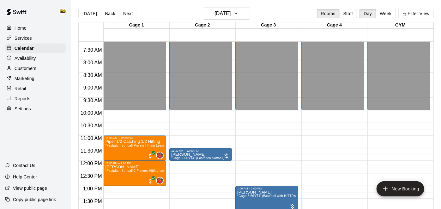
scroll to position [184, 0]
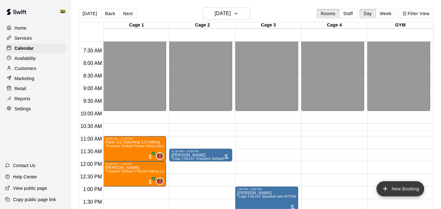
click at [387, 191] on icon "add" at bounding box center [386, 189] width 8 height 8
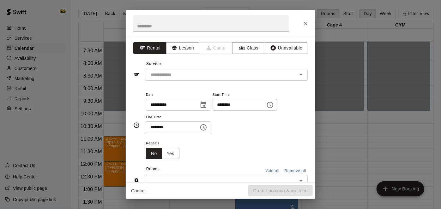
click at [298, 41] on div "**********" at bounding box center [221, 110] width 190 height 146
click at [294, 48] on button "Unavailable" at bounding box center [286, 48] width 42 height 12
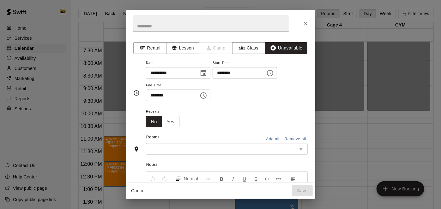
click at [213, 79] on input "********" at bounding box center [237, 73] width 49 height 12
type input "********"
click at [213, 79] on input "********" at bounding box center [237, 73] width 49 height 12
type input "********"
click at [175, 101] on input "********" at bounding box center [170, 96] width 49 height 12
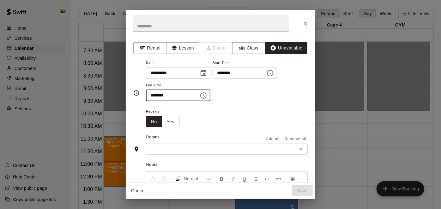
type input "********"
click at [277, 144] on button "Add all" at bounding box center [273, 140] width 20 height 10
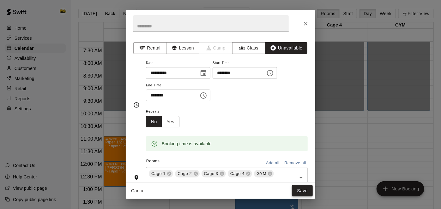
click at [298, 190] on button "Save" at bounding box center [302, 191] width 21 height 12
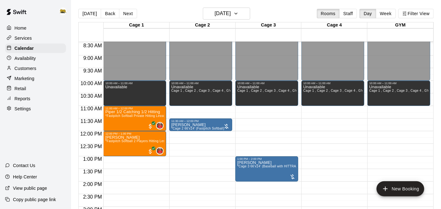
scroll to position [214, 0]
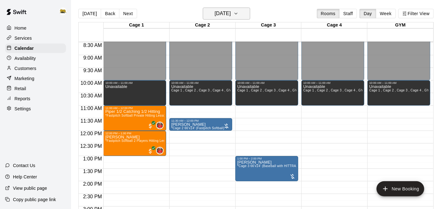
click at [239, 16] on icon "button" at bounding box center [235, 14] width 5 height 8
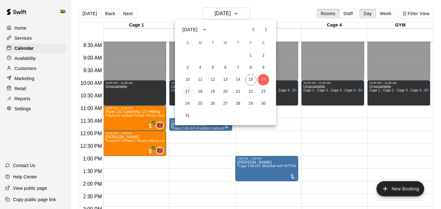
click at [186, 93] on button "17" at bounding box center [187, 91] width 11 height 11
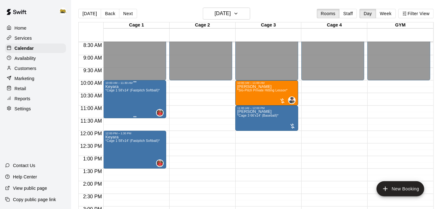
click at [144, 98] on div "Keyara *Cage 1 58'x14' (Fastpitch Softball)*" at bounding box center [132, 189] width 54 height 209
click at [112, 92] on icon "edit" at bounding box center [111, 91] width 8 height 8
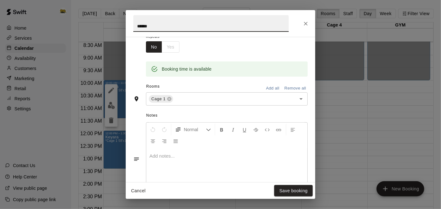
scroll to position [109, 0]
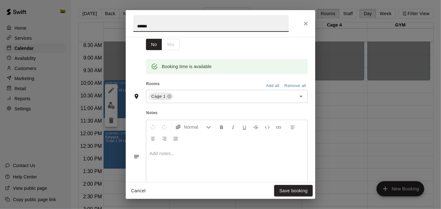
click at [138, 193] on button "Cancel" at bounding box center [138, 191] width 20 height 12
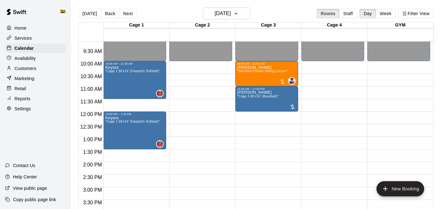
scroll to position [233, 0]
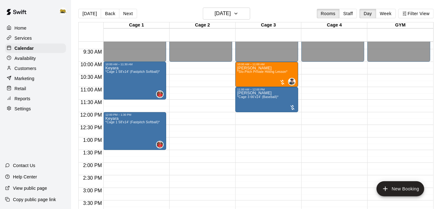
click at [27, 28] on div "Home" at bounding box center [35, 27] width 61 height 9
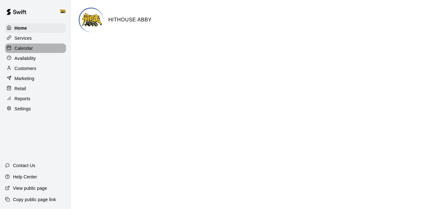
click at [27, 48] on p "Calendar" at bounding box center [24, 48] width 18 height 6
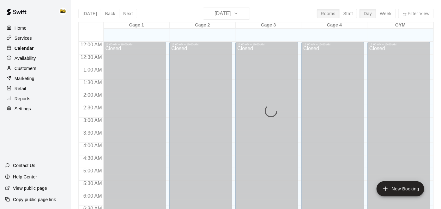
scroll to position [413, 0]
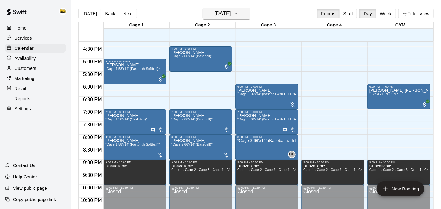
click at [217, 13] on h6 "[DATE]" at bounding box center [223, 13] width 16 height 9
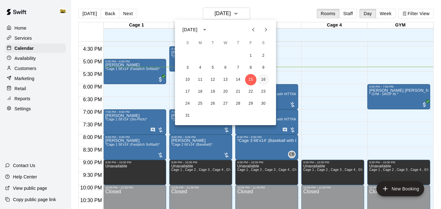
click at [264, 80] on button "16" at bounding box center [263, 79] width 11 height 11
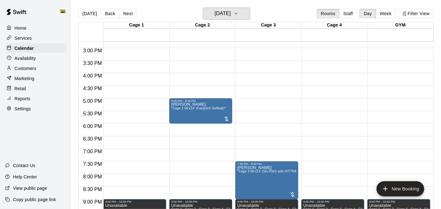
scroll to position [373, 0]
click at [231, 18] on h6 "Saturday Aug 16" at bounding box center [223, 13] width 16 height 9
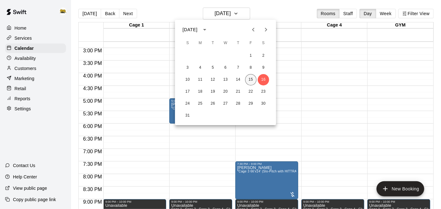
click at [253, 82] on button "15" at bounding box center [250, 79] width 11 height 11
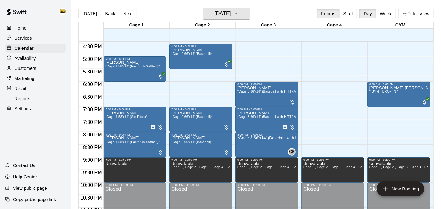
scroll to position [432, 0]
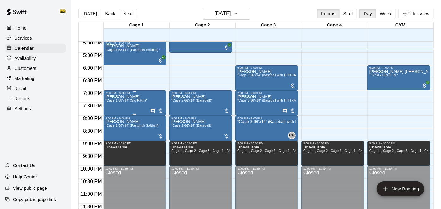
click at [131, 99] on span "*Cage 1 58'x14' (Slo-Pitch)*" at bounding box center [126, 100] width 42 height 3
click at [112, 133] on icon "delete" at bounding box center [111, 135] width 8 height 8
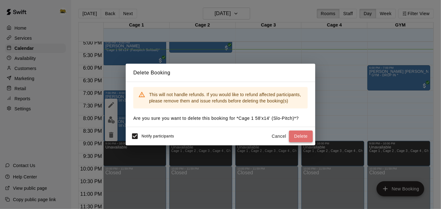
click at [307, 138] on button "Delete" at bounding box center [301, 137] width 24 height 12
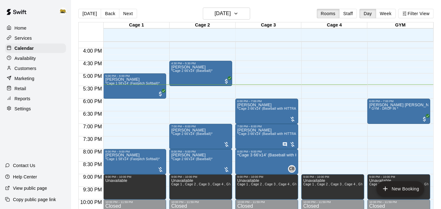
scroll to position [398, 0]
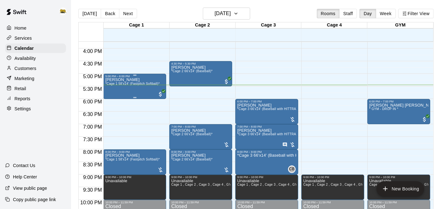
click at [136, 83] on span "*Cage 1 58'x14' (Fastpitch Softball)*" at bounding box center [132, 83] width 54 height 3
click at [109, 91] on icon "edit" at bounding box center [111, 89] width 8 height 8
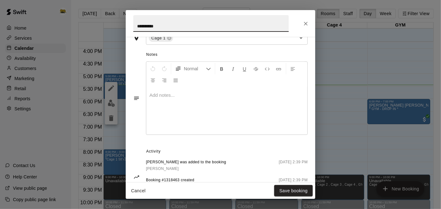
scroll to position [167, 0]
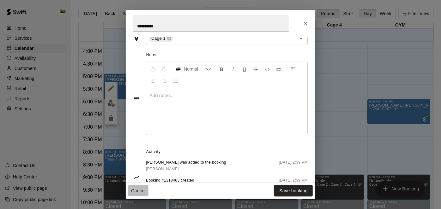
click at [139, 189] on button "Cancel" at bounding box center [138, 191] width 20 height 12
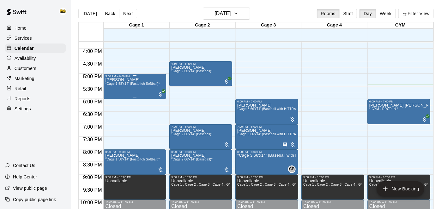
click at [135, 88] on div "Hanna Wigg *Cage 1 58'x14' (Fastpitch Softball)*" at bounding box center [132, 182] width 54 height 209
click at [113, 101] on img "edit" at bounding box center [111, 98] width 7 height 7
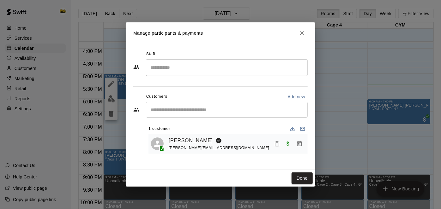
click at [276, 144] on icon "Mark attendance" at bounding box center [277, 144] width 6 height 6
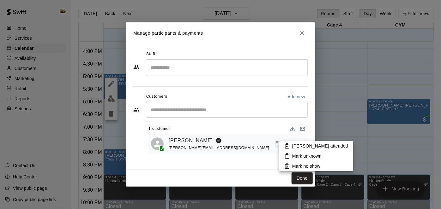
click at [289, 148] on icon at bounding box center [287, 146] width 4 height 4
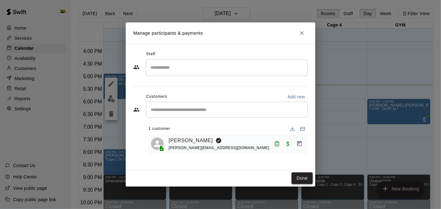
click at [300, 181] on button "Done" at bounding box center [302, 179] width 21 height 12
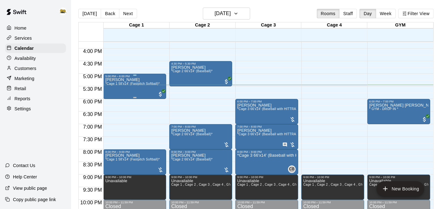
click at [141, 83] on span "*Cage 1 58'x14' (Fastpitch Softball)*" at bounding box center [132, 83] width 54 height 3
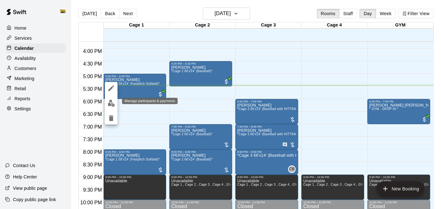
click at [112, 104] on img "edit" at bounding box center [111, 103] width 7 height 7
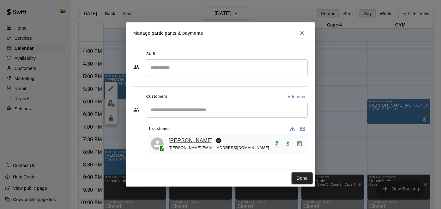
click at [187, 142] on link "[PERSON_NAME]" at bounding box center [191, 141] width 44 height 8
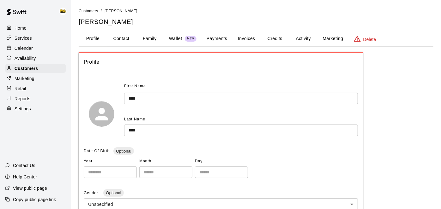
click at [219, 37] on button "Payments" at bounding box center [217, 38] width 31 height 15
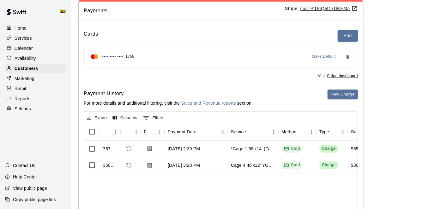
click at [18, 25] on p "Home" at bounding box center [21, 28] width 12 height 6
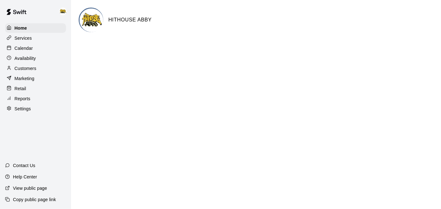
click at [26, 50] on p "Calendar" at bounding box center [24, 48] width 18 height 6
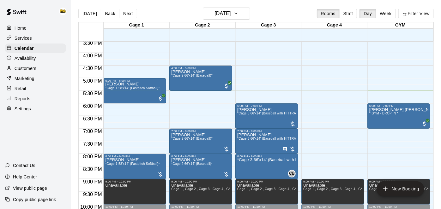
scroll to position [393, 0]
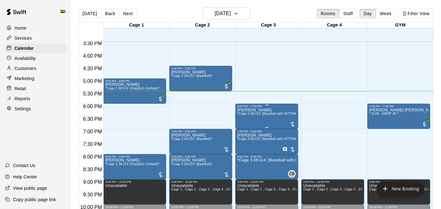
click at [273, 116] on div "Roman Whitford *Cage 3 66'x14' (Baseball with HITTRAX)*" at bounding box center [266, 212] width 59 height 209
click at [242, 146] on icon "delete" at bounding box center [243, 145] width 4 height 6
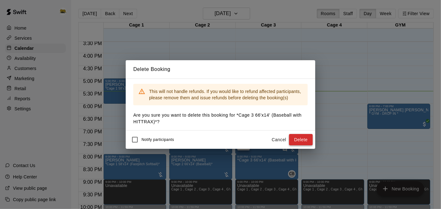
click at [296, 140] on button "Delete" at bounding box center [301, 140] width 24 height 12
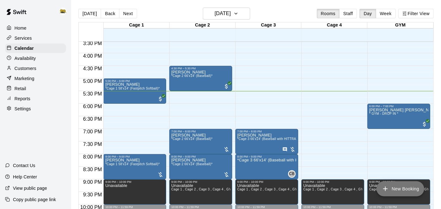
click at [391, 191] on button "New Booking" at bounding box center [401, 189] width 48 height 15
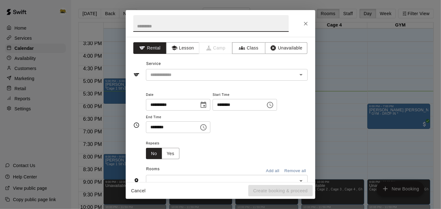
click at [213, 111] on input "********" at bounding box center [237, 105] width 49 height 12
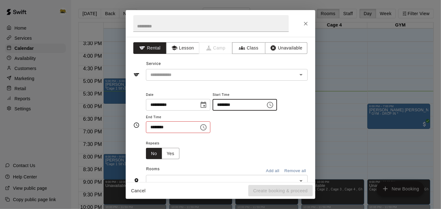
type input "********"
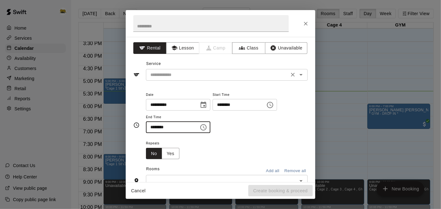
type input "********"
click at [272, 76] on input "text" at bounding box center [217, 75] width 139 height 8
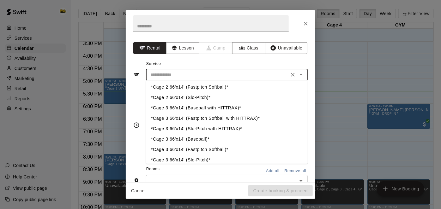
scroll to position [33, 0]
click at [209, 141] on li "*Cage 3 66'x14' (Baseball)*" at bounding box center [227, 139] width 162 height 10
type input "**********"
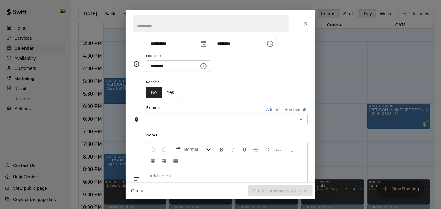
scroll to position [61, 0]
click at [305, 124] on icon "Open" at bounding box center [301, 121] width 8 height 8
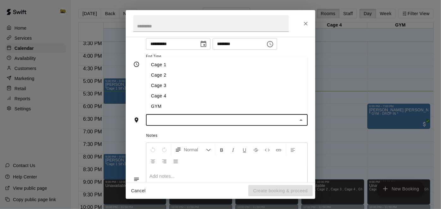
click at [233, 91] on li "Cage 3" at bounding box center [227, 86] width 162 height 10
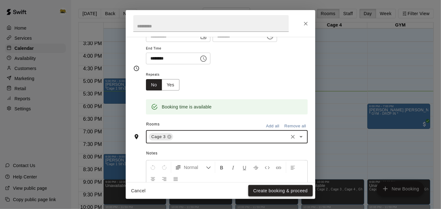
scroll to position [73, 0]
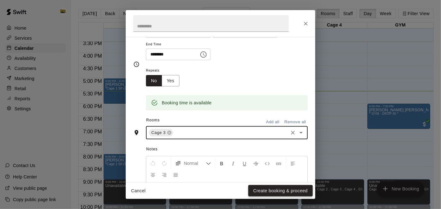
click at [279, 193] on button "Create booking & proceed" at bounding box center [280, 191] width 64 height 12
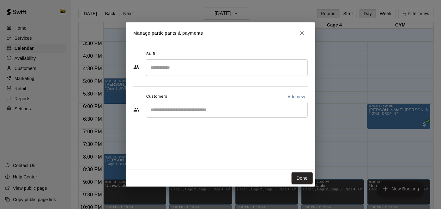
click at [224, 117] on div "​" at bounding box center [227, 110] width 162 height 16
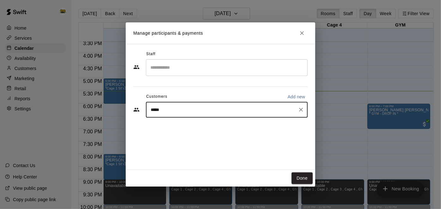
type input "*****"
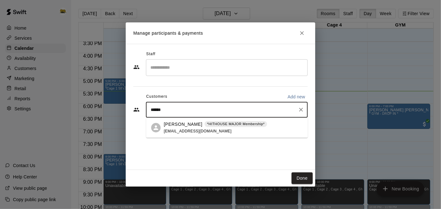
click at [227, 129] on div "Roman Whitford *HITHOUSE MAJOR Membership* matwhitford830@gmail.com" at bounding box center [215, 128] width 103 height 14
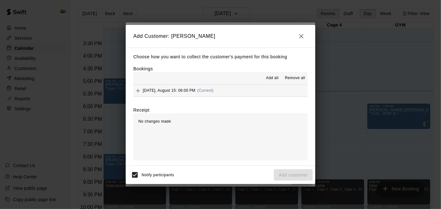
click at [235, 94] on button "Friday, August 15: 06:00 PM (Current)" at bounding box center [220, 91] width 174 height 12
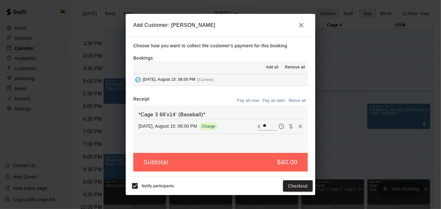
click at [267, 100] on button "Pay all later" at bounding box center [274, 101] width 26 height 10
click at [255, 104] on button "Pay all now" at bounding box center [248, 101] width 26 height 10
click at [289, 184] on button "Checkout" at bounding box center [298, 187] width 30 height 12
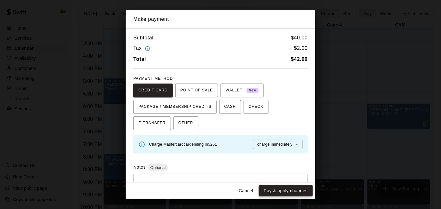
click at [270, 192] on button "Pay & apply changes" at bounding box center [286, 191] width 54 height 12
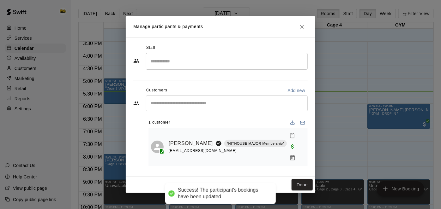
click at [290, 138] on icon "Mark attendance" at bounding box center [292, 136] width 4 height 4
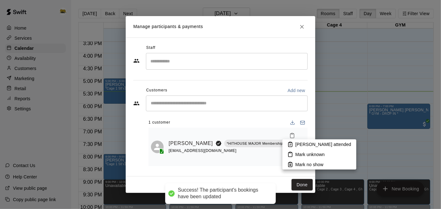
click at [290, 144] on icon at bounding box center [291, 145] width 6 height 6
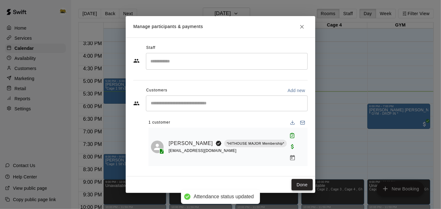
click at [305, 180] on button "Done" at bounding box center [302, 185] width 21 height 12
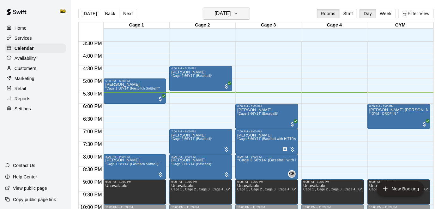
click at [215, 18] on h6 "[DATE]" at bounding box center [223, 13] width 16 height 9
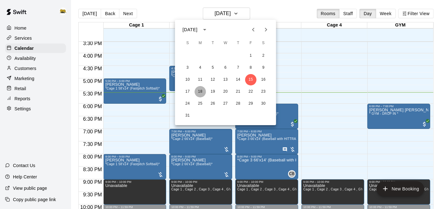
click at [205, 90] on button "18" at bounding box center [200, 91] width 11 height 11
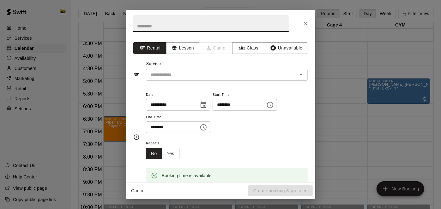
click at [304, 25] on icon "Close" at bounding box center [306, 24] width 6 height 6
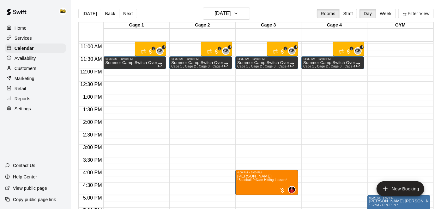
scroll to position [182, 0]
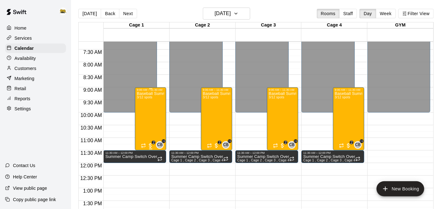
click at [150, 109] on div "Baseball Summer Camp (AM) Aug 18, 19, 20, 21 Ages 8 - 13 3/12 spots" at bounding box center [150, 196] width 27 height 209
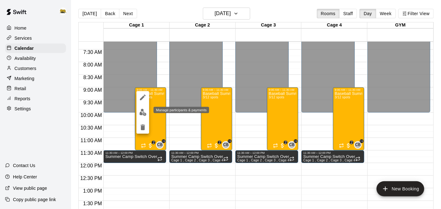
click at [144, 114] on img "edit" at bounding box center [142, 112] width 7 height 7
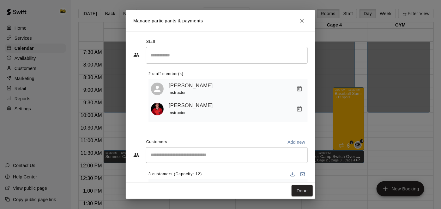
click at [202, 154] on input "Start typing to search customers..." at bounding box center [227, 155] width 156 height 6
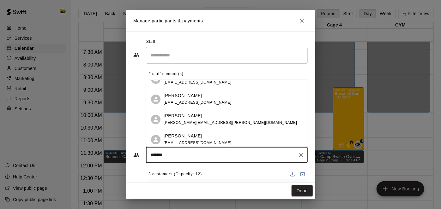
scroll to position [34, 0]
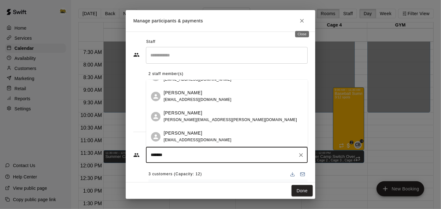
type input "*******"
click at [304, 21] on icon "Close" at bounding box center [302, 21] width 6 height 6
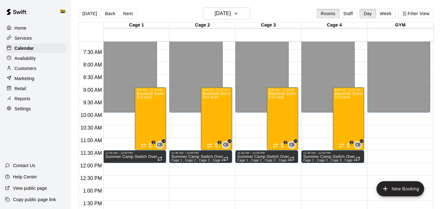
click at [27, 70] on p "Customers" at bounding box center [26, 68] width 22 height 6
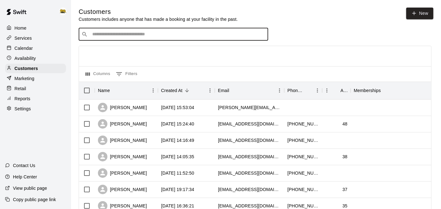
click at [120, 36] on input "Search customers by name or email" at bounding box center [177, 34] width 175 height 6
type input "****"
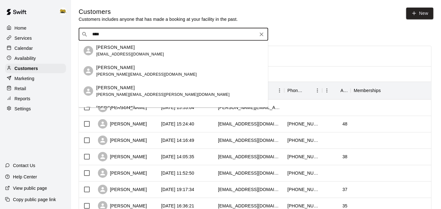
click at [123, 90] on p "Vanessa Van Hove" at bounding box center [115, 87] width 39 height 7
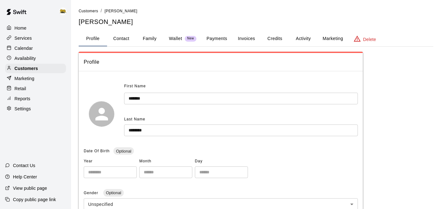
click at [130, 36] on button "Contact" at bounding box center [121, 38] width 28 height 15
select select "**"
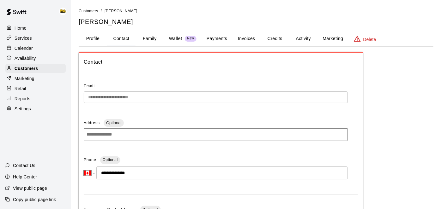
click at [213, 38] on button "Payments" at bounding box center [217, 38] width 31 height 15
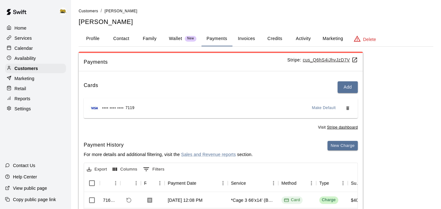
click at [147, 39] on button "Family" at bounding box center [150, 38] width 28 height 15
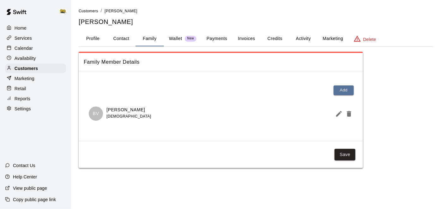
click at [33, 45] on div "Calendar" at bounding box center [35, 48] width 61 height 9
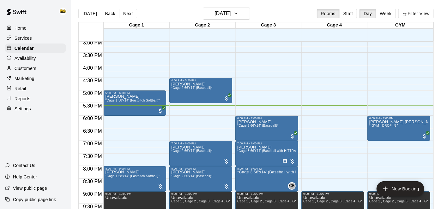
scroll to position [381, 0]
click at [239, 12] on icon "button" at bounding box center [235, 14] width 5 height 8
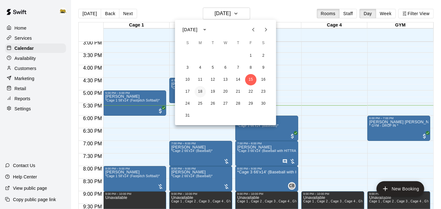
click at [203, 92] on button "18" at bounding box center [200, 91] width 11 height 11
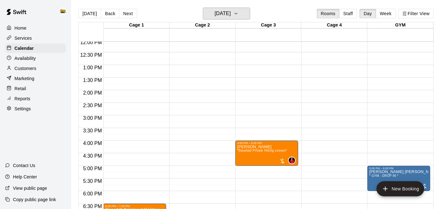
scroll to position [233, 0]
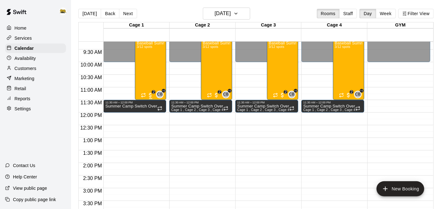
click at [155, 57] on div "Baseball Summer Camp (AM) Aug 18, 19, 20, 21 Ages 8 - 13 3/12 spots" at bounding box center [150, 145] width 27 height 209
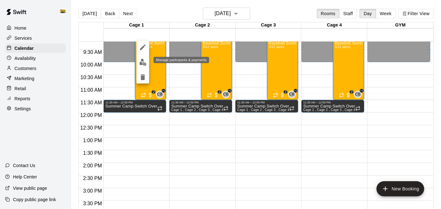
click at [144, 63] on img "edit" at bounding box center [142, 62] width 7 height 7
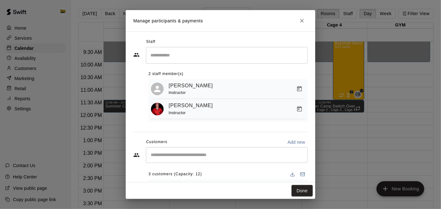
click at [220, 155] on input "Start typing to search customers..." at bounding box center [227, 155] width 156 height 6
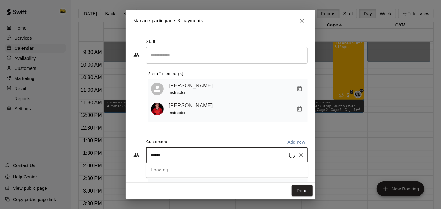
type input "*******"
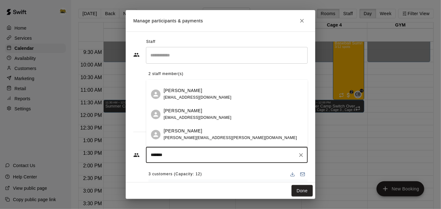
scroll to position [21, 0]
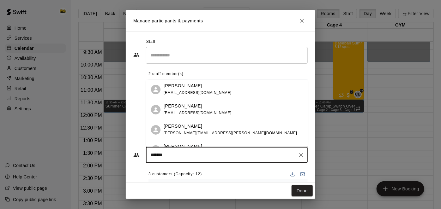
click at [209, 133] on span "vanhove.vanessa@gmail.com" at bounding box center [230, 133] width 133 height 4
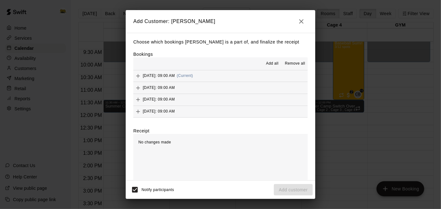
click at [136, 75] on icon "Add" at bounding box center [138, 76] width 6 height 6
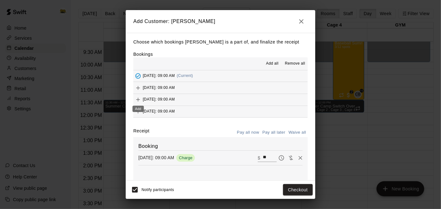
click at [139, 100] on icon "Add" at bounding box center [138, 100] width 6 height 6
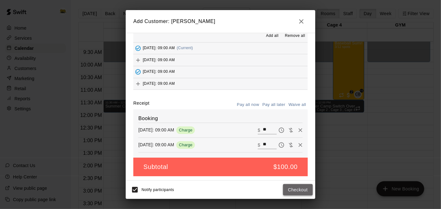
click at [295, 190] on button "Checkout" at bounding box center [298, 191] width 30 height 12
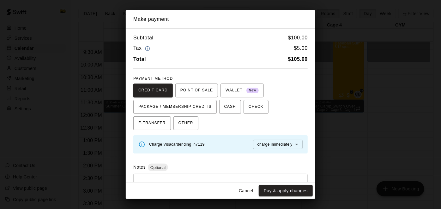
scroll to position [25, 0]
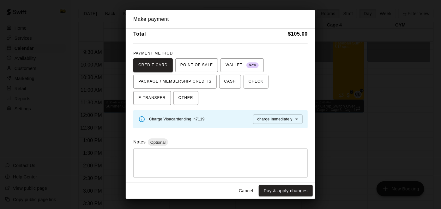
click at [247, 193] on button "Cancel" at bounding box center [246, 191] width 20 height 12
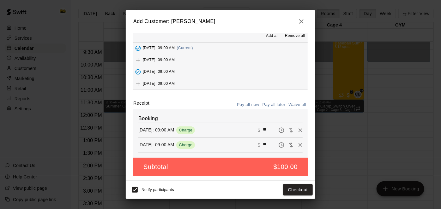
click at [305, 22] on icon "button" at bounding box center [302, 22] width 8 height 8
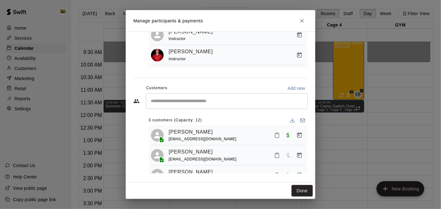
scroll to position [14, 0]
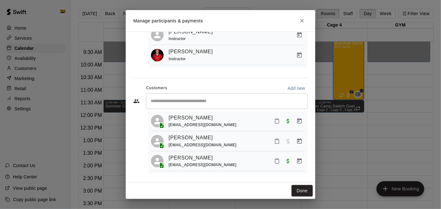
click at [224, 99] on input "Start typing to search customers..." at bounding box center [227, 101] width 156 height 6
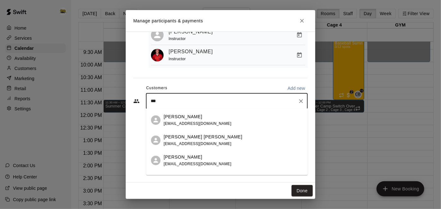
scroll to position [38, 0]
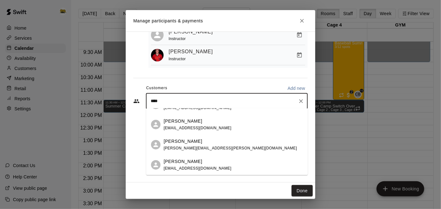
type input "*****"
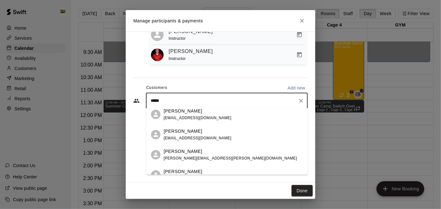
scroll to position [27, 0]
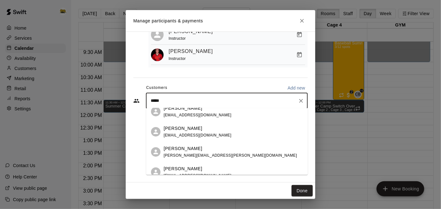
click at [225, 152] on div "Benjamin Van Hove vanhove.vanessa@gmail.com" at bounding box center [233, 153] width 139 height 14
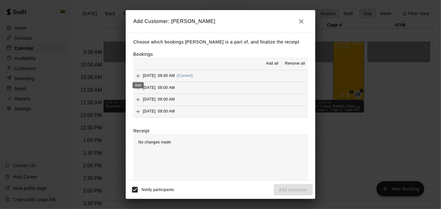
click at [139, 76] on icon "Add" at bounding box center [138, 76] width 4 height 4
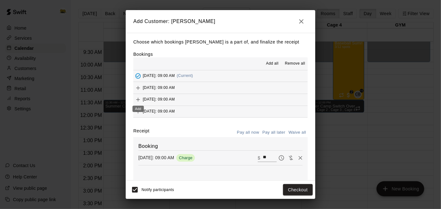
click at [137, 100] on icon "Add" at bounding box center [138, 100] width 4 height 4
click at [271, 134] on button "Pay all later" at bounding box center [274, 133] width 26 height 10
click at [284, 190] on button "Add customer" at bounding box center [293, 191] width 39 height 12
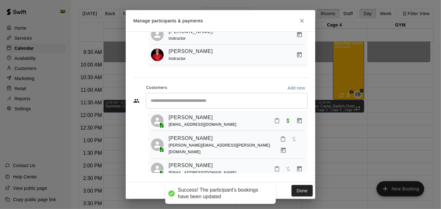
click at [298, 193] on button "Done" at bounding box center [302, 191] width 21 height 12
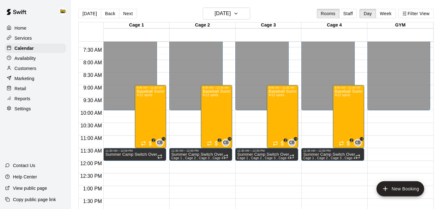
scroll to position [183, 0]
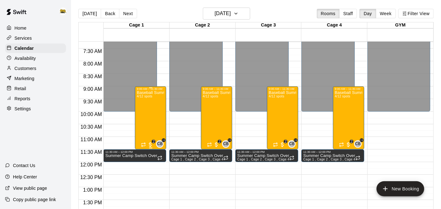
click at [151, 112] on div "Baseball Summer Camp (AM) Aug 18, 19, 20, 21 Ages 8 - 13 4/12 spots" at bounding box center [150, 195] width 27 height 209
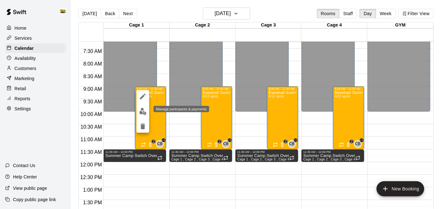
click at [144, 112] on img "edit" at bounding box center [142, 111] width 7 height 7
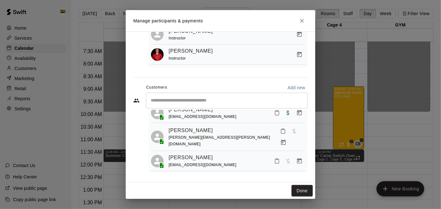
scroll to position [22, 0]
click at [287, 139] on icon "Manage bookings & payment" at bounding box center [283, 142] width 6 height 6
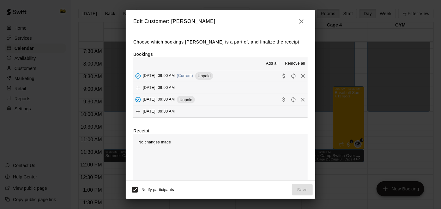
click at [257, 80] on button "Monday, August 18: 09:00 AM (Current) Unpaid" at bounding box center [220, 76] width 174 height 12
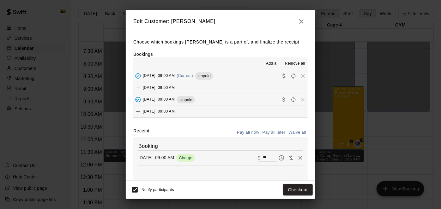
click at [251, 99] on button "Wednesday, August 20: 09:00 AM Unpaid" at bounding box center [220, 100] width 174 height 12
click at [293, 191] on button "Checkout" at bounding box center [298, 191] width 30 height 12
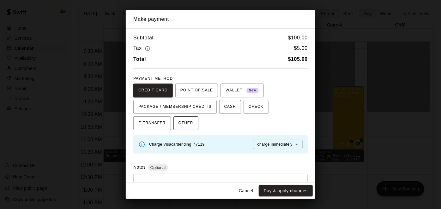
click at [179, 124] on span "OTHER" at bounding box center [186, 123] width 15 height 10
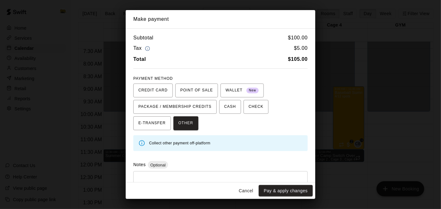
click at [246, 192] on button "Cancel" at bounding box center [246, 191] width 20 height 12
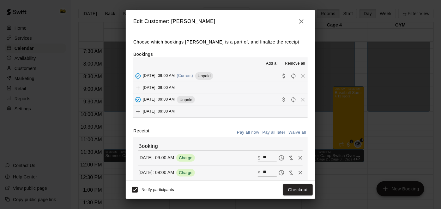
click at [278, 131] on button "Pay all later" at bounding box center [274, 133] width 26 height 10
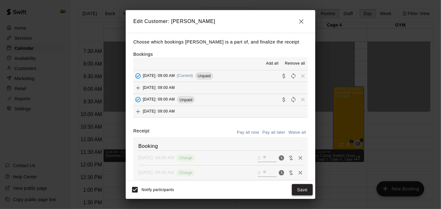
click at [298, 194] on button "Save" at bounding box center [302, 191] width 21 height 12
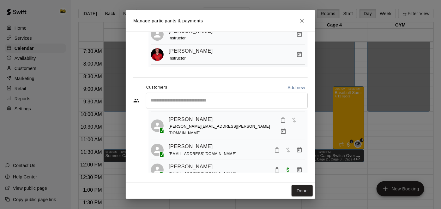
scroll to position [34, 0]
click at [203, 142] on link "Rocco Randhawa" at bounding box center [191, 146] width 44 height 8
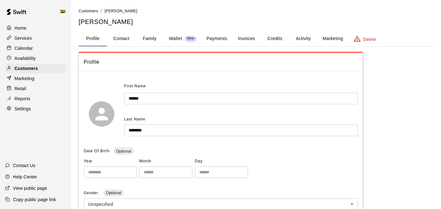
click at [210, 41] on button "Payments" at bounding box center [217, 38] width 31 height 15
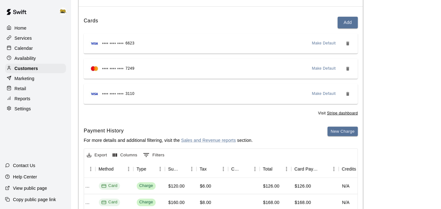
scroll to position [38, 0]
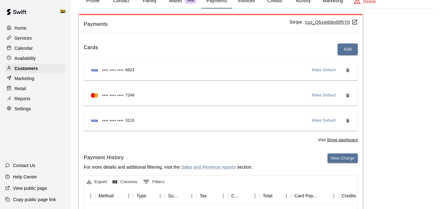
click at [23, 29] on p "Home" at bounding box center [21, 28] width 12 height 6
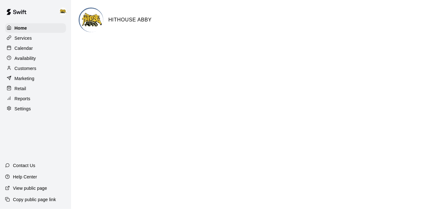
click at [24, 48] on p "Calendar" at bounding box center [24, 48] width 18 height 6
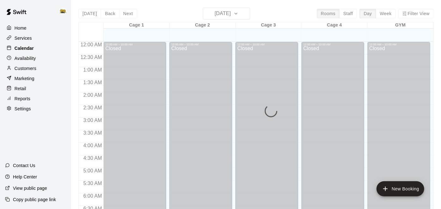
scroll to position [413, 0]
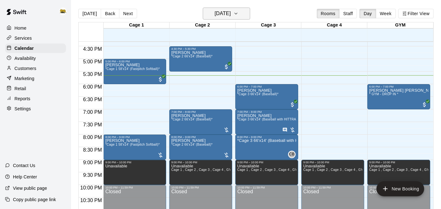
click at [227, 12] on h6 "[DATE]" at bounding box center [223, 13] width 16 height 9
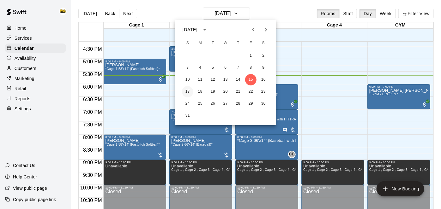
click at [189, 94] on button "17" at bounding box center [187, 91] width 11 height 11
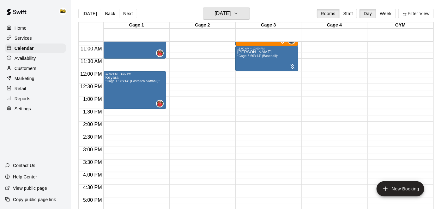
scroll to position [251, 0]
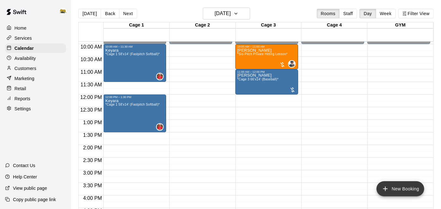
click at [389, 191] on button "New Booking" at bounding box center [401, 189] width 48 height 15
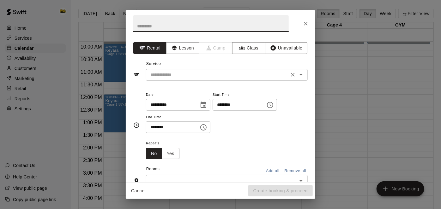
click at [301, 78] on icon "Open" at bounding box center [301, 75] width 8 height 8
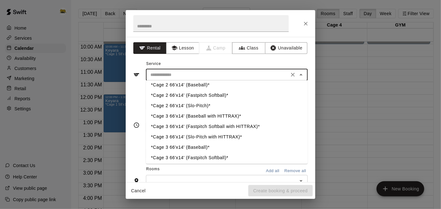
scroll to position [21, 0]
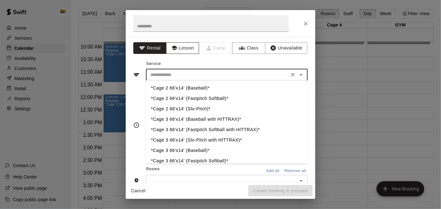
click at [190, 46] on button "Lesson" at bounding box center [182, 48] width 33 height 12
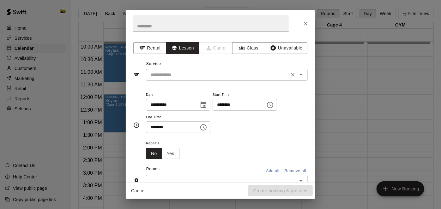
click at [300, 76] on icon "Open" at bounding box center [301, 75] width 8 height 8
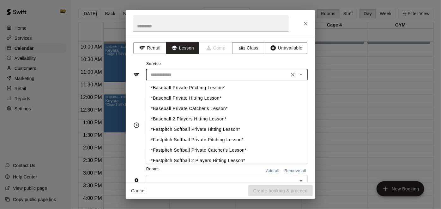
click at [202, 131] on li "*Fastpitch Softball Private Hitting Lesson*" at bounding box center [227, 130] width 162 height 10
type input "**********"
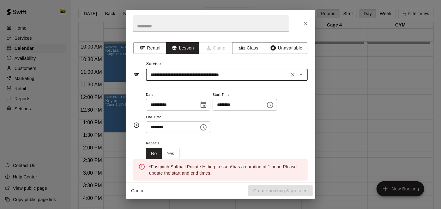
click at [213, 111] on input "********" at bounding box center [237, 105] width 49 height 12
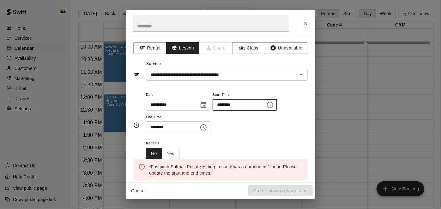
type input "********"
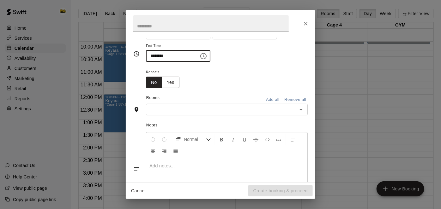
scroll to position [71, 0]
click at [301, 111] on icon "Open" at bounding box center [301, 111] width 3 height 2
type input "********"
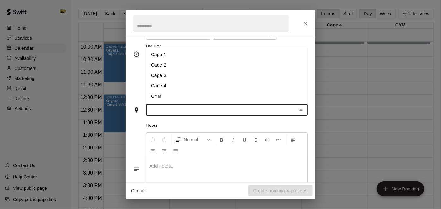
click at [223, 81] on li "Cage 3" at bounding box center [227, 75] width 162 height 10
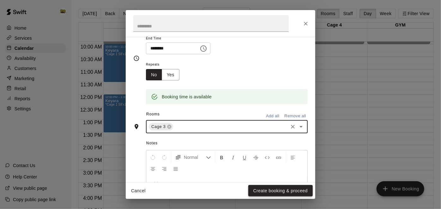
scroll to position [83, 0]
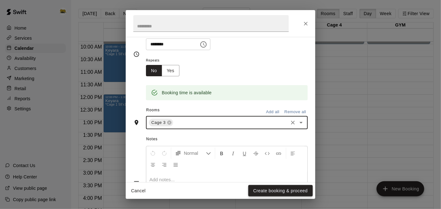
click at [274, 196] on button "Create booking & proceed" at bounding box center [280, 191] width 64 height 12
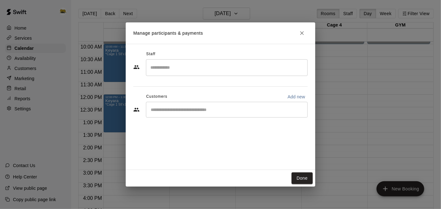
click at [229, 114] on div "​" at bounding box center [227, 110] width 162 height 16
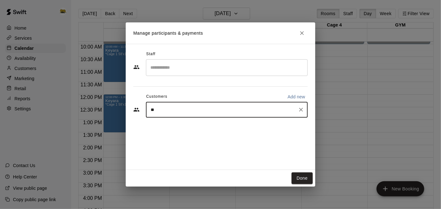
type input "***"
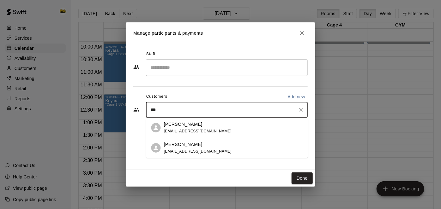
click at [187, 147] on div "Sai Budial" at bounding box center [198, 145] width 68 height 7
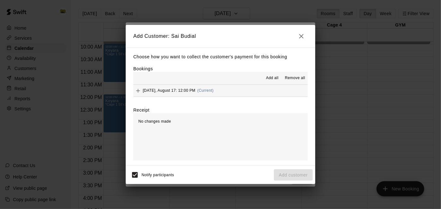
click at [257, 94] on button "Sunday, August 17: 12:00 PM (Current)" at bounding box center [220, 91] width 174 height 12
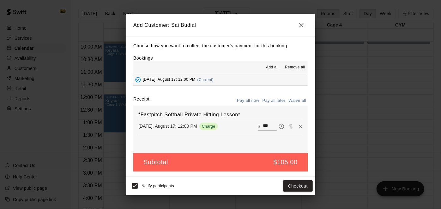
click at [268, 101] on button "Pay all later" at bounding box center [274, 101] width 26 height 10
click at [285, 186] on button "Add customer" at bounding box center [293, 187] width 39 height 12
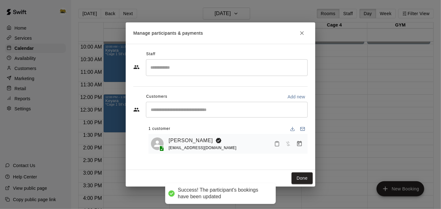
click at [198, 69] on input "Search staff" at bounding box center [227, 67] width 156 height 11
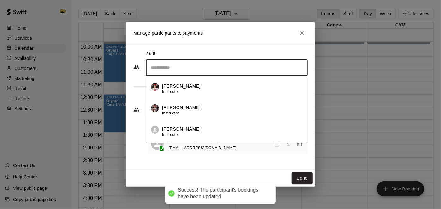
type input "*"
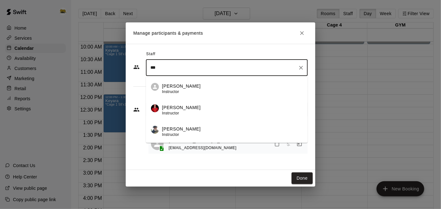
click at [195, 137] on div "Cam Janzen Instructor" at bounding box center [232, 132] width 141 height 12
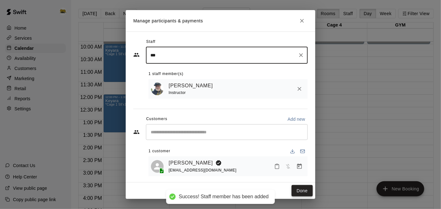
type input "***"
click at [303, 190] on button "Done" at bounding box center [302, 191] width 21 height 12
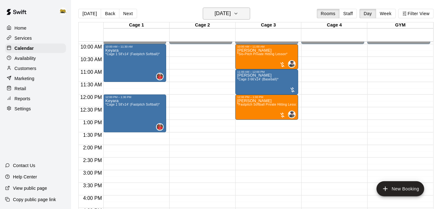
click at [231, 15] on h6 "Sunday Aug 17" at bounding box center [223, 13] width 16 height 9
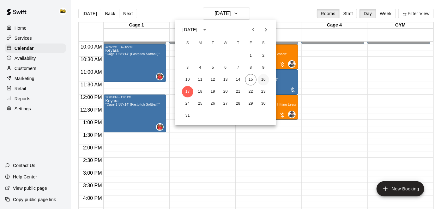
click at [263, 82] on button "16" at bounding box center [263, 79] width 11 height 11
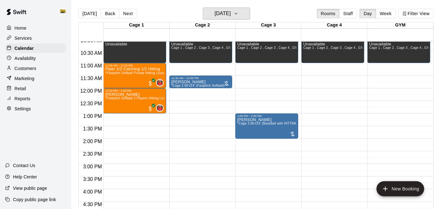
scroll to position [231, 0]
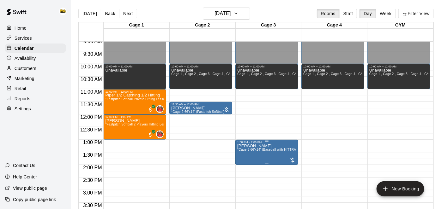
click at [271, 149] on span "*Cage 3 66'x14' (Baseball with HITTRAX)*" at bounding box center [269, 149] width 64 height 3
click at [246, 182] on icon "delete" at bounding box center [243, 185] width 4 height 6
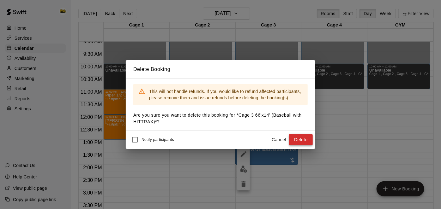
click at [298, 142] on button "Delete" at bounding box center [301, 140] width 24 height 12
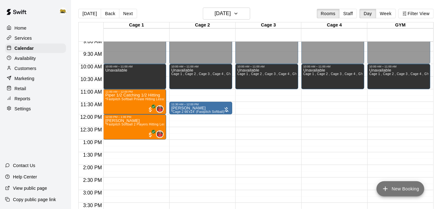
click at [386, 191] on icon "add" at bounding box center [386, 189] width 8 height 8
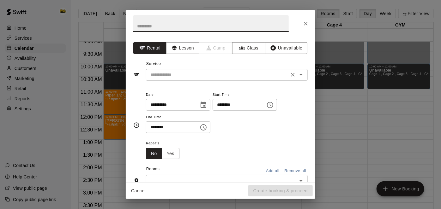
click at [303, 78] on icon "Open" at bounding box center [301, 75] width 8 height 8
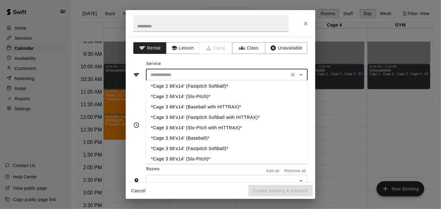
scroll to position [34, 0]
click at [205, 136] on li "*Cage 3 66'x14' (Baseball)*" at bounding box center [227, 138] width 162 height 10
type input "**********"
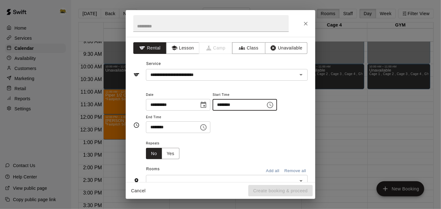
click at [213, 111] on input "********" at bounding box center [237, 105] width 49 height 12
type input "********"
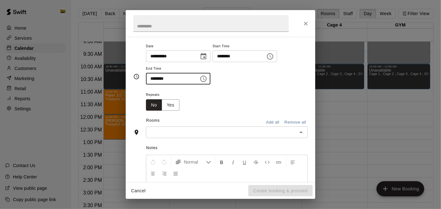
scroll to position [51, 0]
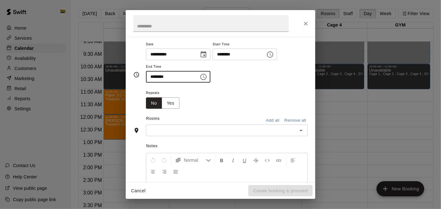
click at [302, 135] on icon "Open" at bounding box center [301, 131] width 8 height 8
type input "********"
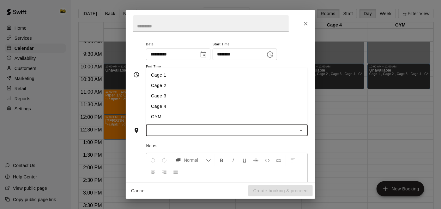
click at [251, 91] on li "Cage 2" at bounding box center [227, 86] width 162 height 10
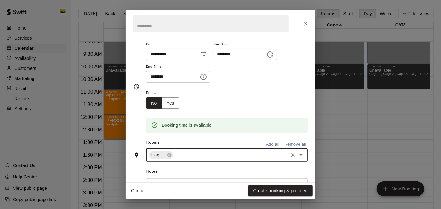
click at [301, 159] on icon "Open" at bounding box center [301, 156] width 8 height 8
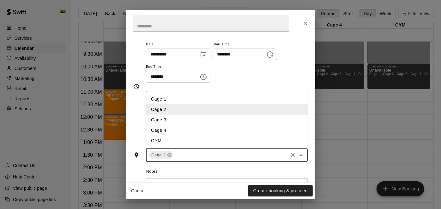
click at [217, 125] on li "Cage 3" at bounding box center [227, 120] width 162 height 10
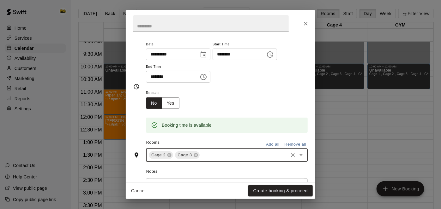
scroll to position [82, 0]
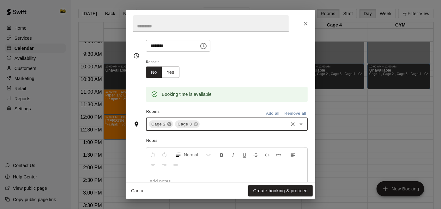
click at [170, 127] on icon at bounding box center [169, 125] width 4 height 4
click at [259, 190] on button "Create booking & proceed" at bounding box center [280, 191] width 64 height 12
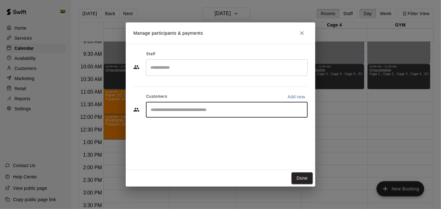
click at [233, 110] on input "Start typing to search customers..." at bounding box center [227, 110] width 156 height 6
type input "*****"
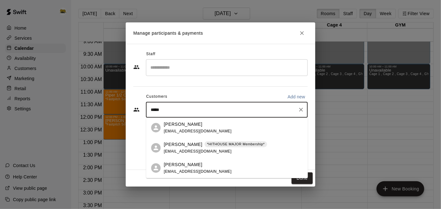
click at [210, 148] on div "Roman Whitford *HITHOUSE MAJOR Membership* matwhitford830@gmail.com" at bounding box center [215, 149] width 103 height 14
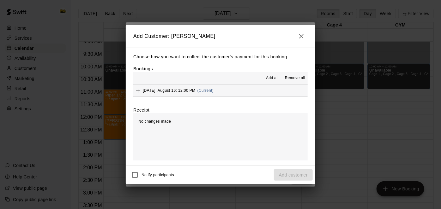
click at [282, 90] on button "Saturday, August 16: 12:00 PM (Current)" at bounding box center [220, 91] width 174 height 12
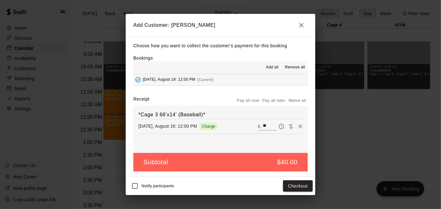
click at [271, 101] on button "Pay all later" at bounding box center [274, 101] width 26 height 10
click at [290, 178] on div "Notify participants Add customer" at bounding box center [221, 186] width 190 height 18
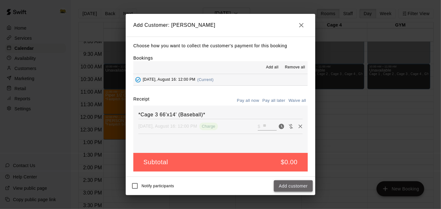
click at [288, 190] on button "Add customer" at bounding box center [293, 187] width 39 height 12
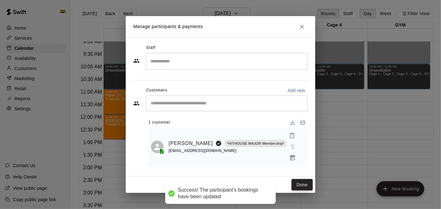
click at [304, 181] on button "Done" at bounding box center [302, 185] width 21 height 12
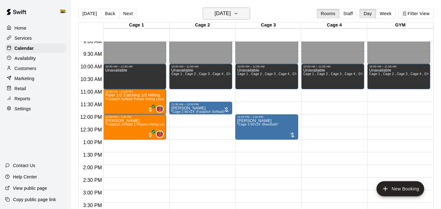
click at [231, 15] on h6 "Saturday Aug 16" at bounding box center [223, 13] width 16 height 9
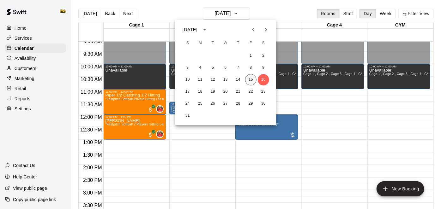
click at [250, 83] on button "15" at bounding box center [250, 79] width 11 height 11
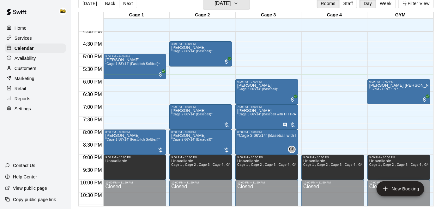
scroll to position [432, 0]
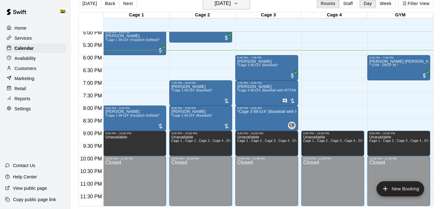
click at [220, 3] on h6 "[DATE]" at bounding box center [223, 3] width 16 height 9
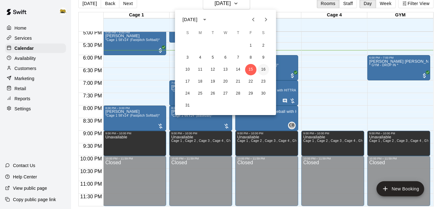
click at [268, 70] on button "16" at bounding box center [263, 69] width 11 height 11
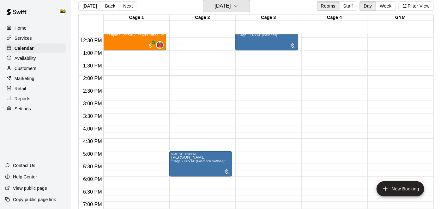
scroll to position [310, 0]
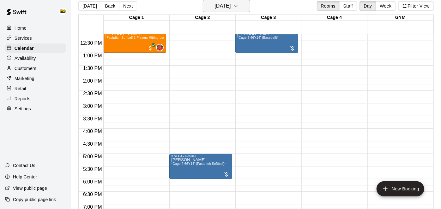
click at [231, 3] on h6 "Saturday Aug 16" at bounding box center [223, 6] width 16 height 9
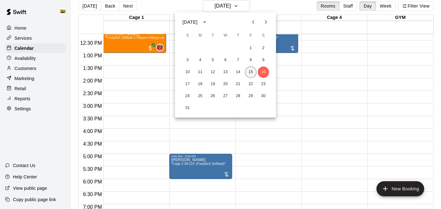
click at [250, 74] on button "15" at bounding box center [250, 72] width 11 height 11
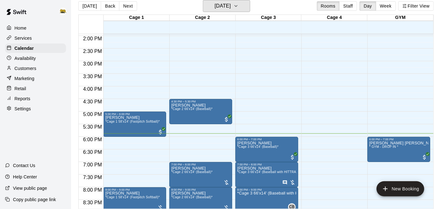
scroll to position [353, 0]
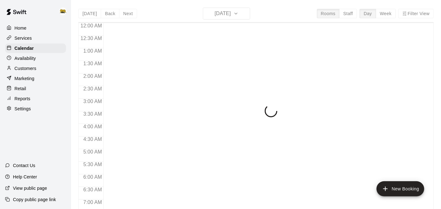
scroll to position [413, 0]
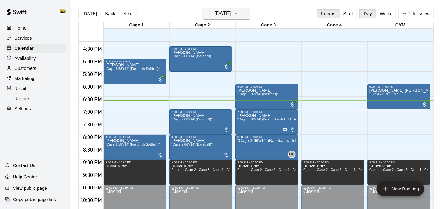
click at [220, 11] on h6 "[DATE]" at bounding box center [223, 13] width 16 height 9
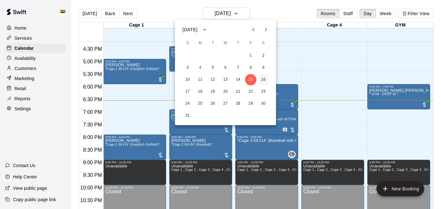
click at [264, 80] on button "16" at bounding box center [263, 79] width 11 height 11
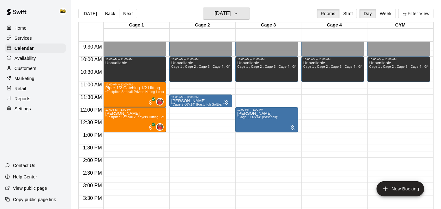
scroll to position [240, 0]
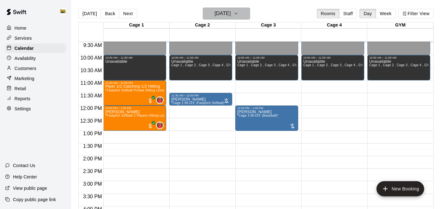
click at [231, 15] on h6 "Saturday Aug 16" at bounding box center [223, 13] width 16 height 9
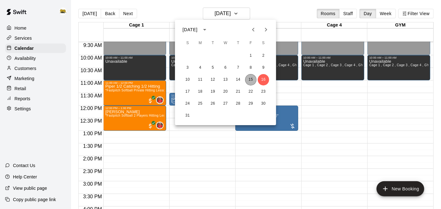
click at [253, 82] on button "15" at bounding box center [250, 79] width 11 height 11
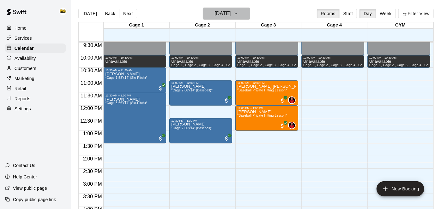
click at [223, 16] on h6 "[DATE]" at bounding box center [223, 13] width 16 height 9
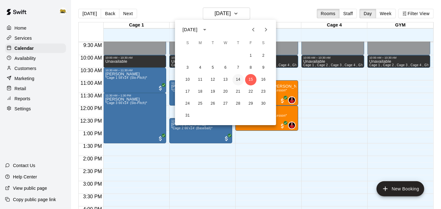
click at [236, 79] on button "14" at bounding box center [238, 79] width 11 height 11
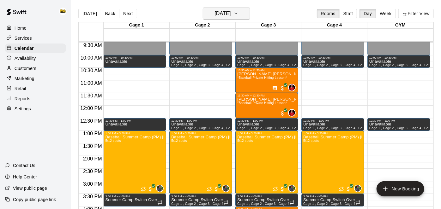
click at [231, 15] on h6 "Thursday Aug 14" at bounding box center [223, 13] width 16 height 9
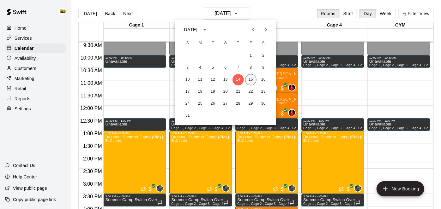
click at [252, 82] on button "15" at bounding box center [250, 79] width 11 height 11
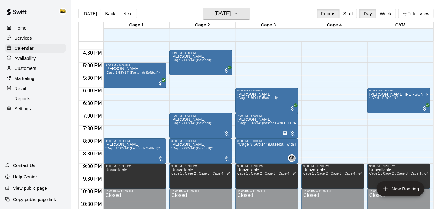
scroll to position [414, 0]
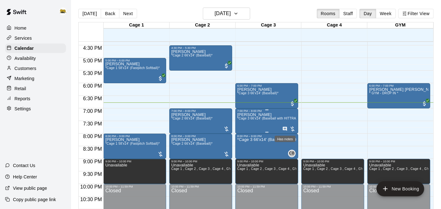
click at [285, 130] on icon "Has notes" at bounding box center [285, 129] width 4 height 4
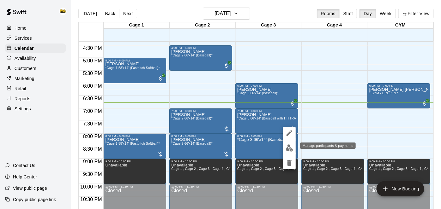
click at [289, 147] on img "edit" at bounding box center [289, 148] width 7 height 7
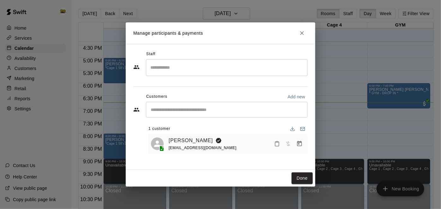
click at [300, 39] on h2 "Manage participants & payments" at bounding box center [221, 32] width 190 height 21
click at [301, 34] on icon "Close" at bounding box center [302, 33] width 4 height 4
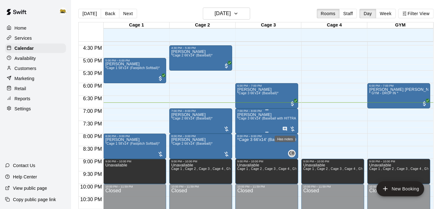
click at [287, 130] on icon "Has notes" at bounding box center [284, 129] width 5 height 5
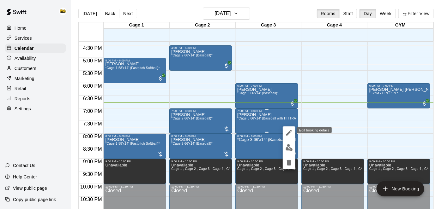
click at [287, 130] on icon "edit" at bounding box center [289, 133] width 8 height 8
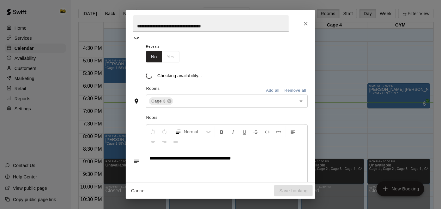
scroll to position [105, 0]
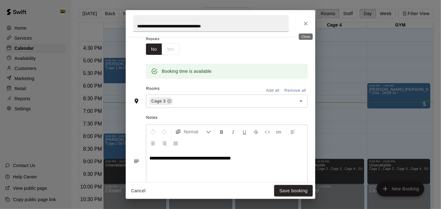
click at [307, 24] on icon "Close" at bounding box center [306, 24] width 6 height 6
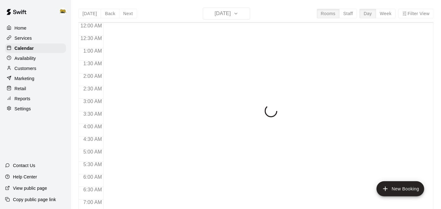
scroll to position [413, 0]
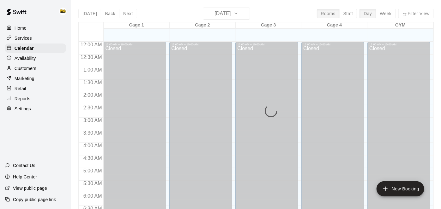
scroll to position [413, 0]
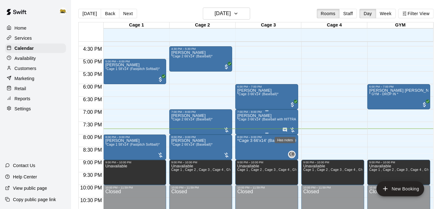
click at [285, 130] on icon "Has notes" at bounding box center [284, 130] width 5 height 5
click at [329, 117] on div at bounding box center [220, 104] width 441 height 209
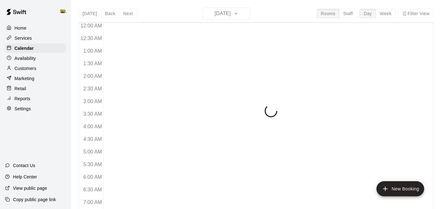
scroll to position [413, 0]
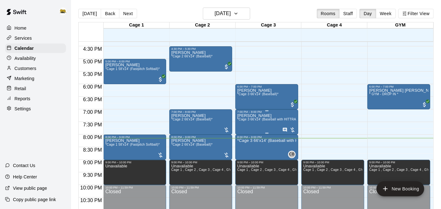
click at [294, 128] on div at bounding box center [288, 130] width 13 height 6
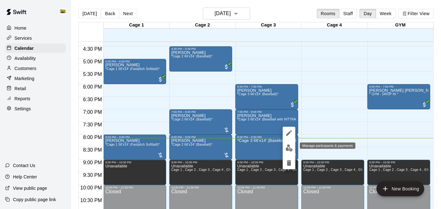
click at [289, 151] on img "edit" at bounding box center [289, 148] width 7 height 7
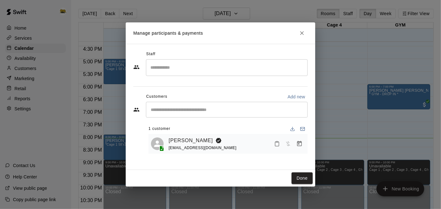
click at [276, 143] on icon "Mark attendance" at bounding box center [277, 144] width 6 height 6
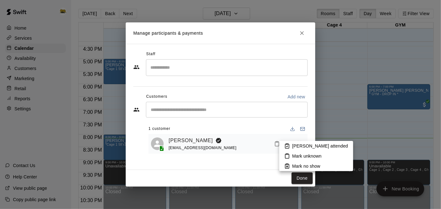
click at [288, 147] on icon at bounding box center [287, 146] width 6 height 6
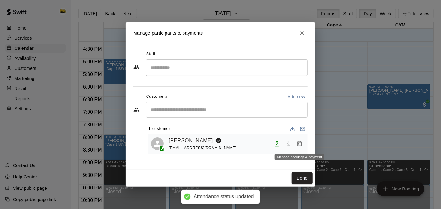
click at [299, 144] on icon "Manage bookings & payment" at bounding box center [299, 143] width 5 height 5
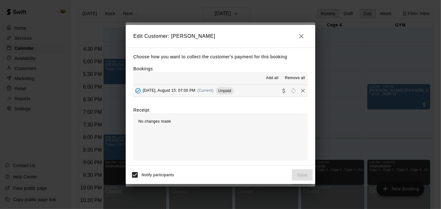
click at [264, 84] on div "Add all Remove all" at bounding box center [220, 78] width 174 height 13
click at [264, 89] on button "[DATE], August 15: 07:00 PM (Current) Unpaid" at bounding box center [220, 91] width 174 height 12
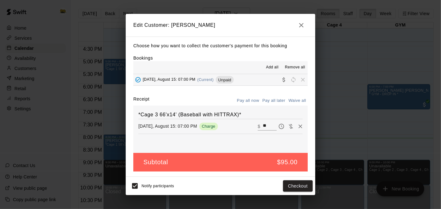
click at [301, 27] on icon "button" at bounding box center [302, 25] width 8 height 8
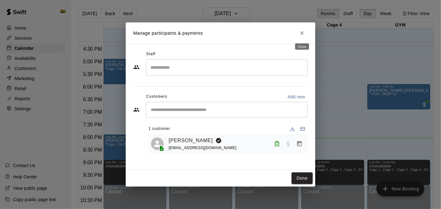
click at [302, 31] on icon "Close" at bounding box center [302, 33] width 6 height 6
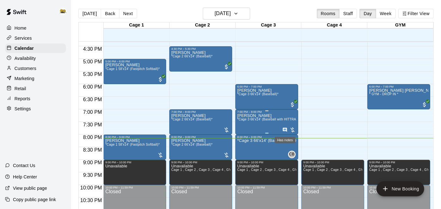
click at [285, 130] on icon "Has notes" at bounding box center [284, 130] width 5 height 5
click at [289, 136] on icon "edit" at bounding box center [289, 134] width 8 height 8
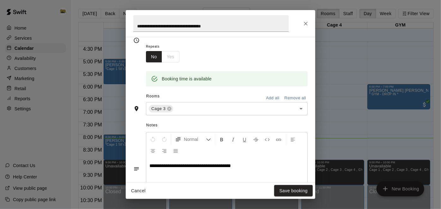
scroll to position [105, 0]
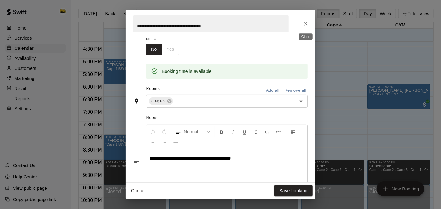
click at [304, 24] on icon "Close" at bounding box center [306, 24] width 6 height 6
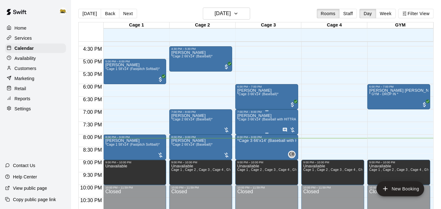
click at [270, 121] on span "*Cage 3 66'x14' (Baseball with HITTRAX)*" at bounding box center [269, 119] width 64 height 3
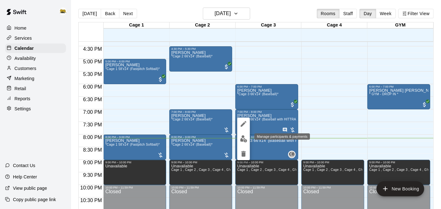
click at [246, 141] on img "edit" at bounding box center [243, 139] width 7 height 7
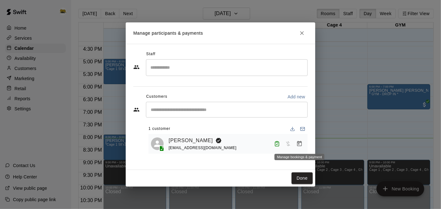
click at [297, 144] on icon "Manage bookings & payment" at bounding box center [299, 143] width 5 height 5
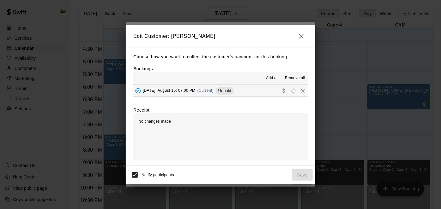
click at [273, 93] on button "[DATE], August 15: 07:00 PM (Current) Unpaid" at bounding box center [220, 91] width 174 height 12
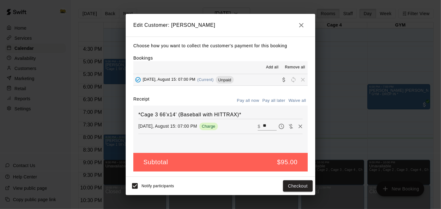
click at [271, 128] on input "**" at bounding box center [270, 127] width 14 height 8
type input "*"
type input "**"
click at [299, 186] on button "Checkout" at bounding box center [298, 187] width 30 height 12
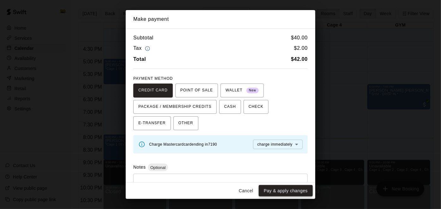
click at [299, 190] on button "Pay & apply changes" at bounding box center [286, 191] width 54 height 12
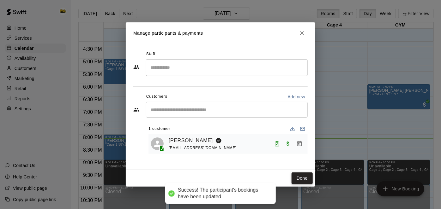
click at [299, 175] on button "Done" at bounding box center [302, 179] width 21 height 12
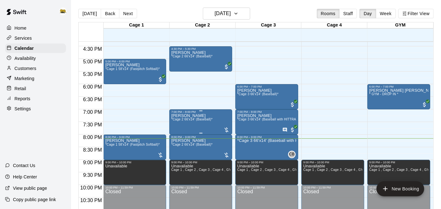
click at [327, 106] on div at bounding box center [220, 104] width 441 height 209
click at [231, 9] on h6 "[DATE]" at bounding box center [223, 13] width 16 height 9
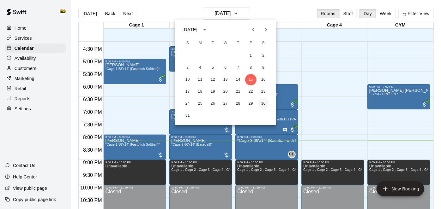
click at [265, 107] on button "30" at bounding box center [263, 103] width 11 height 11
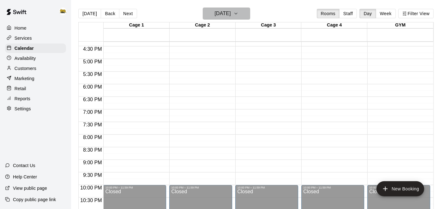
click at [242, 15] on button "[DATE]" at bounding box center [226, 14] width 47 height 12
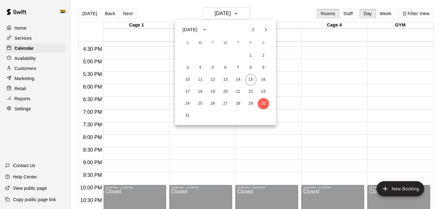
click at [305, 71] on div at bounding box center [220, 104] width 441 height 209
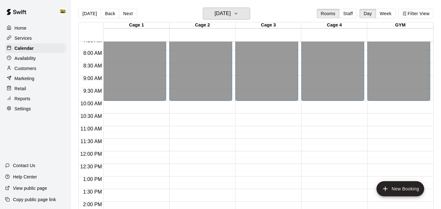
scroll to position [197, 0]
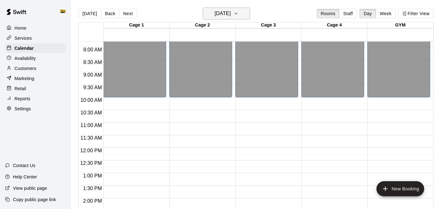
click at [226, 12] on h6 "[DATE]" at bounding box center [223, 13] width 16 height 9
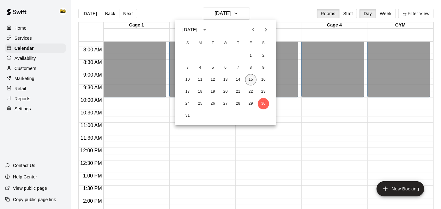
click at [252, 82] on button "15" at bounding box center [250, 79] width 11 height 11
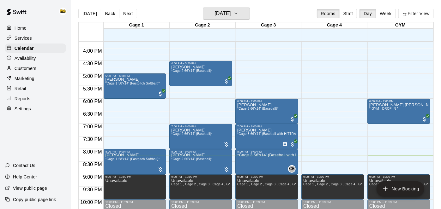
scroll to position [400, 0]
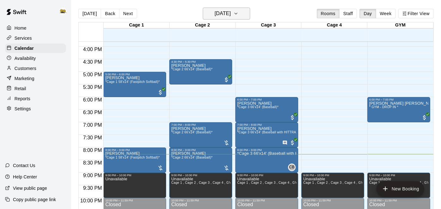
click at [239, 12] on icon "button" at bounding box center [235, 14] width 5 height 8
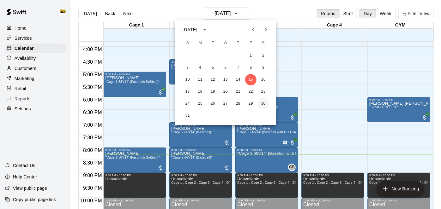
click at [261, 104] on button "30" at bounding box center [263, 103] width 11 height 11
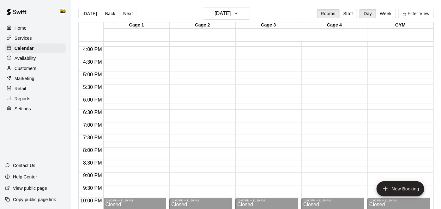
click at [241, 21] on div "[DATE] Back [DATE][DATE] Rooms Staff Day Week Filter View" at bounding box center [255, 15] width 355 height 15
click at [239, 14] on icon "button" at bounding box center [235, 14] width 5 height 8
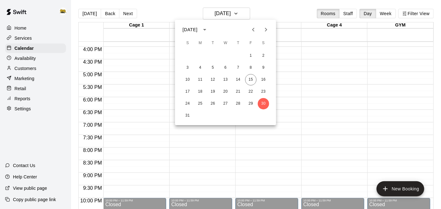
click at [364, 89] on div at bounding box center [220, 104] width 441 height 209
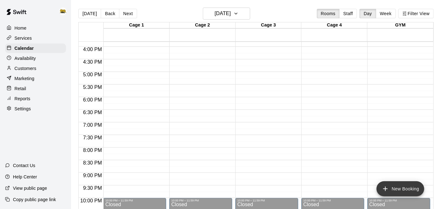
click at [421, 189] on button "New Booking" at bounding box center [401, 189] width 48 height 15
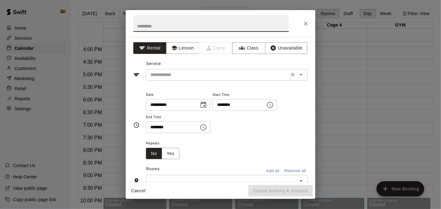
click at [213, 73] on input "text" at bounding box center [217, 75] width 139 height 8
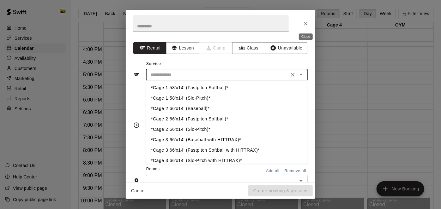
click at [304, 24] on icon "Close" at bounding box center [306, 24] width 6 height 6
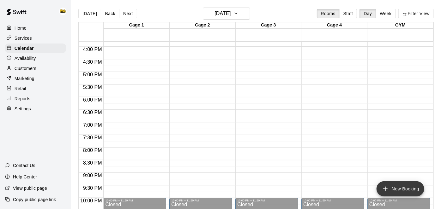
click at [411, 184] on button "New Booking" at bounding box center [401, 189] width 48 height 15
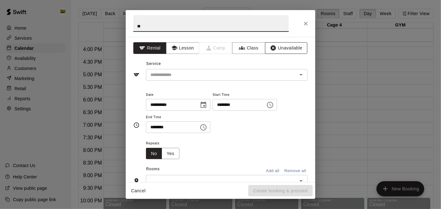
type input "*"
click at [309, 22] on icon "Close" at bounding box center [306, 24] width 6 height 6
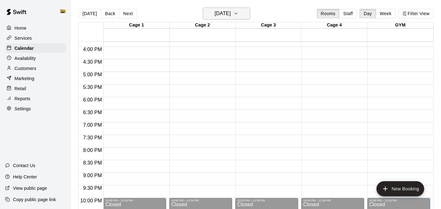
click at [231, 12] on h6 "[DATE]" at bounding box center [223, 13] width 16 height 9
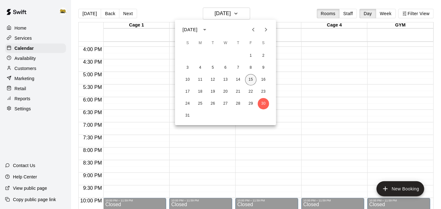
click at [249, 83] on button "15" at bounding box center [250, 79] width 11 height 11
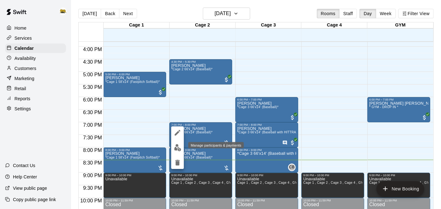
click at [176, 153] on button "edit" at bounding box center [177, 148] width 13 height 12
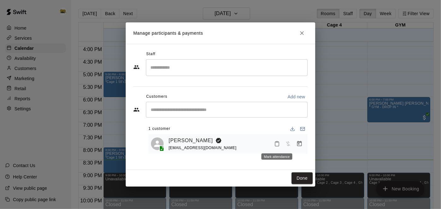
click at [278, 144] on icon "Mark attendance" at bounding box center [277, 144] width 6 height 6
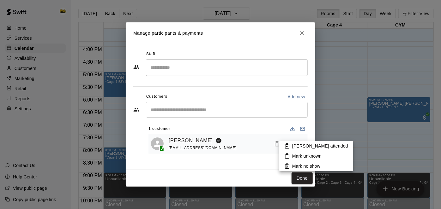
click at [287, 146] on icon at bounding box center [287, 146] width 6 height 6
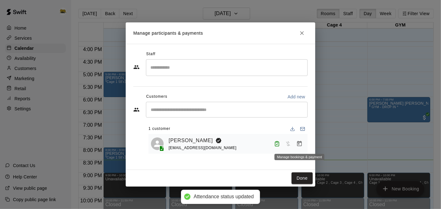
click at [300, 144] on icon "Manage bookings & payment" at bounding box center [299, 143] width 5 height 5
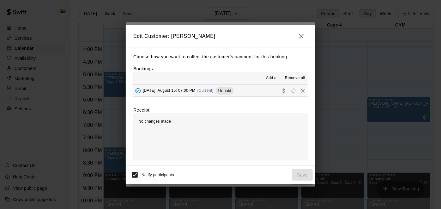
click at [253, 93] on button "[DATE], August 15: 07:00 PM (Current) Unpaid" at bounding box center [220, 91] width 174 height 12
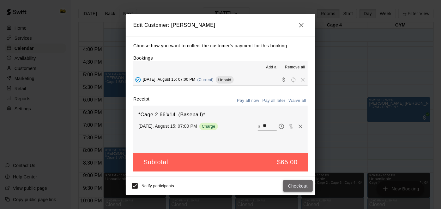
click at [295, 189] on button "Checkout" at bounding box center [298, 187] width 30 height 12
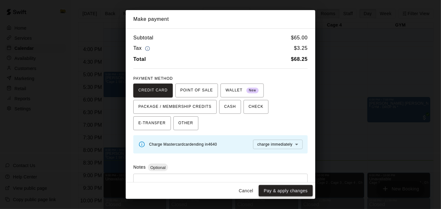
click at [294, 190] on button "Pay & apply changes" at bounding box center [286, 191] width 54 height 12
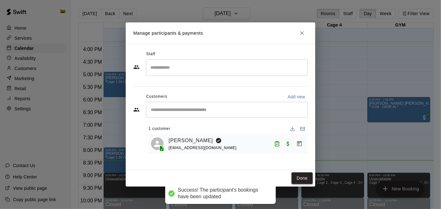
click at [303, 180] on button "Done" at bounding box center [302, 179] width 21 height 12
